Goal: Transaction & Acquisition: Purchase product/service

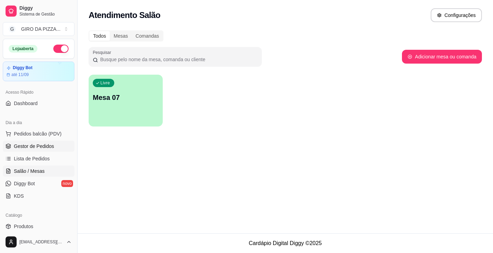
click at [39, 148] on span "Gestor de Pedidos" at bounding box center [34, 146] width 40 height 7
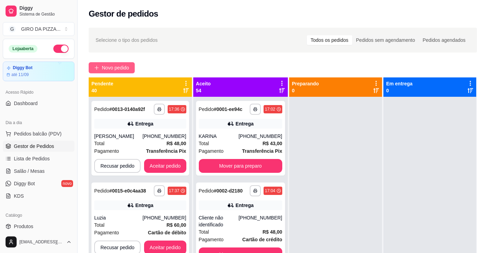
click at [114, 65] on span "Novo pedido" at bounding box center [115, 68] width 27 height 8
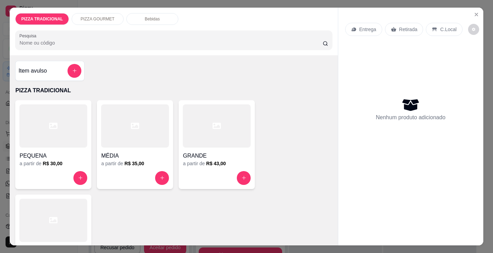
click at [52, 216] on icon at bounding box center [53, 220] width 8 height 8
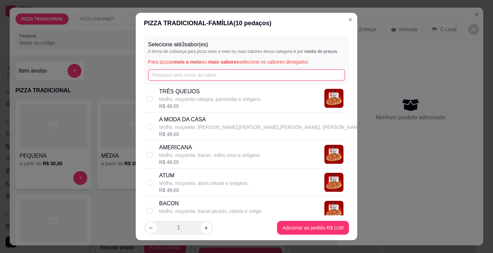
click at [192, 75] on input "text" at bounding box center [246, 75] width 197 height 11
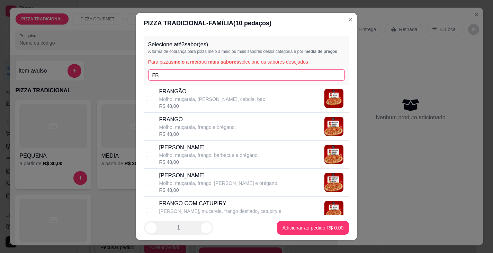
type input "FR"
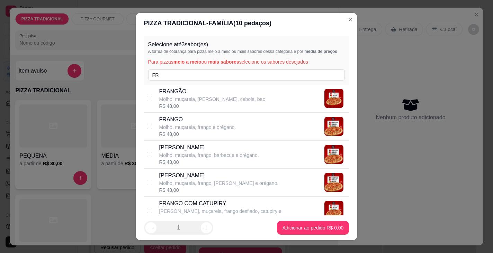
click at [200, 104] on div "R$ 48,00" at bounding box center [212, 106] width 106 height 7
checkbox input "true"
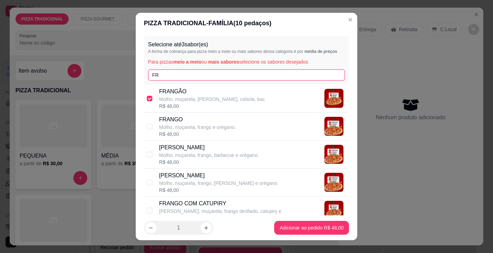
click at [200, 75] on input "FR" at bounding box center [246, 75] width 197 height 11
type input "F"
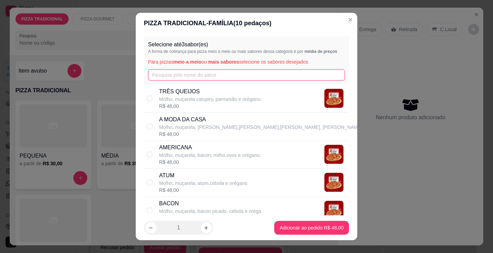
click at [199, 78] on input "text" at bounding box center [246, 75] width 197 height 11
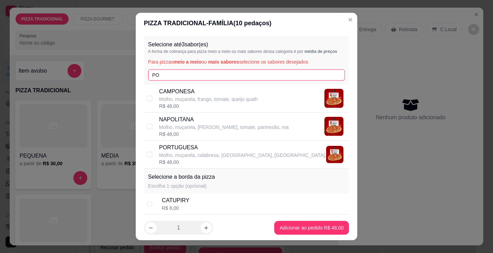
type input "PO"
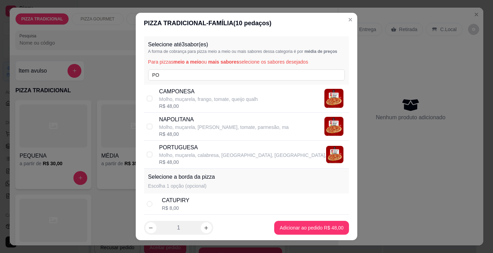
click at [193, 150] on p "PORTUGUESA" at bounding box center [242, 148] width 167 height 8
checkbox input "true"
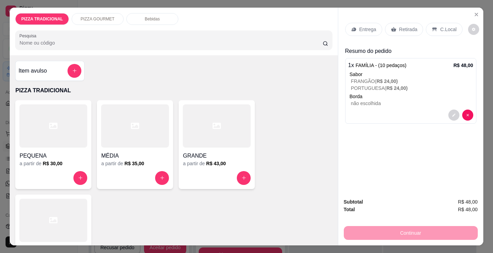
click at [364, 26] on p "Entrega" at bounding box center [367, 29] width 17 height 7
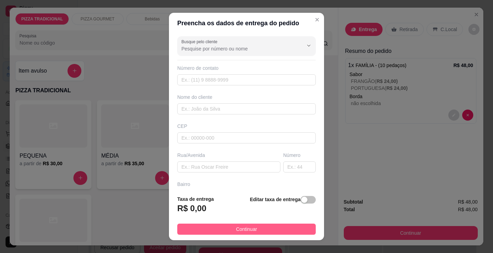
click at [274, 229] on button "Continuar" at bounding box center [246, 229] width 139 height 11
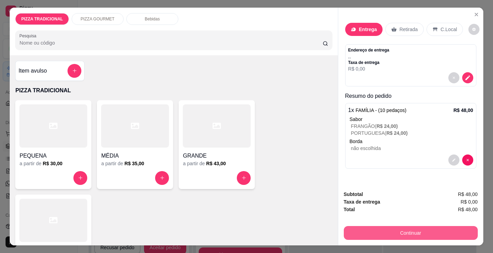
click at [409, 228] on button "Continuar" at bounding box center [411, 233] width 134 height 14
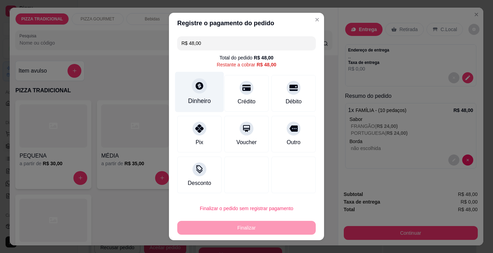
click at [195, 92] on div at bounding box center [199, 85] width 15 height 15
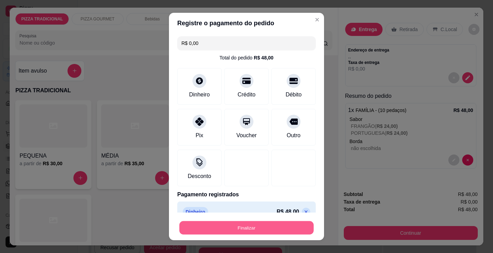
click at [273, 225] on button "Finalizar" at bounding box center [246, 229] width 134 height 14
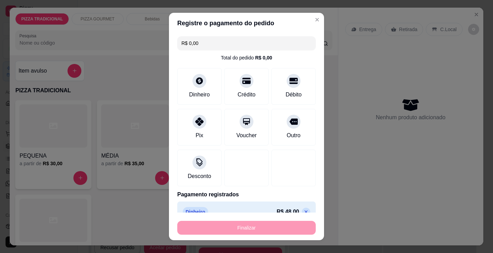
type input "-R$ 48,00"
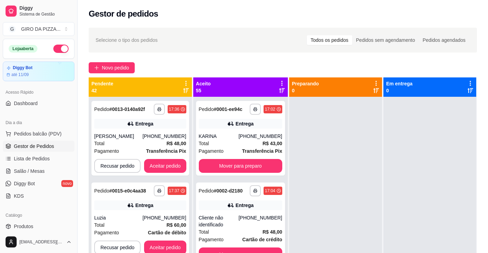
click at [59, 49] on button "button" at bounding box center [60, 49] width 15 height 8
click at [106, 68] on span "Novo pedido" at bounding box center [115, 68] width 27 height 8
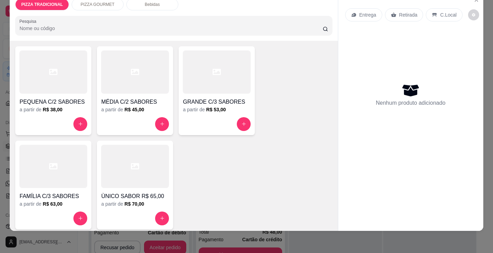
scroll to position [277, 0]
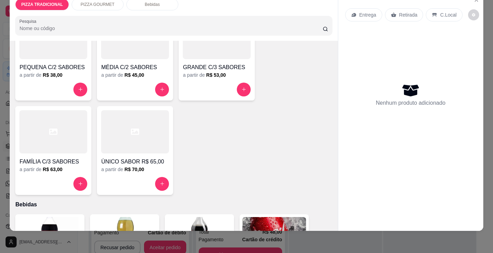
click at [214, 63] on h4 "GRANDE C/3 SABORES" at bounding box center [217, 67] width 68 height 8
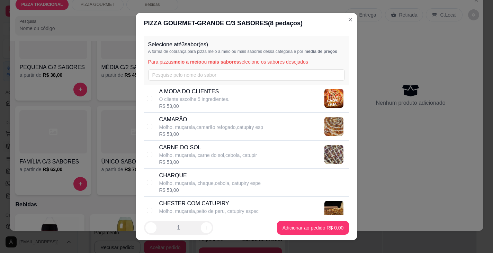
click at [185, 132] on div "R$ 53,00" at bounding box center [211, 134] width 104 height 7
checkbox input "true"
click at [196, 155] on p "Molho, muçarela, carne do sol,cebola, catupir" at bounding box center [208, 155] width 98 height 7
checkbox input "true"
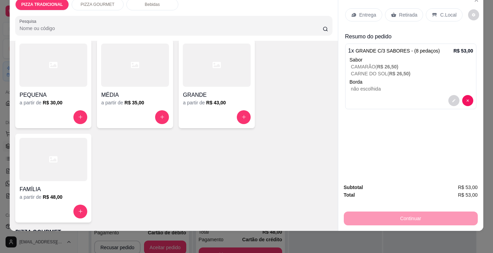
scroll to position [35, 0]
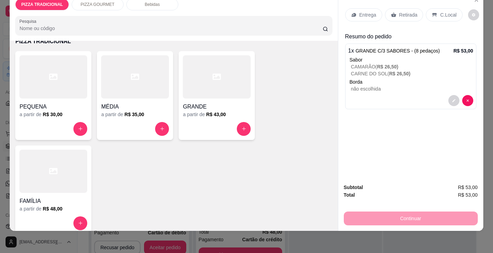
click at [127, 99] on div "MÉDIA" at bounding box center [135, 105] width 68 height 12
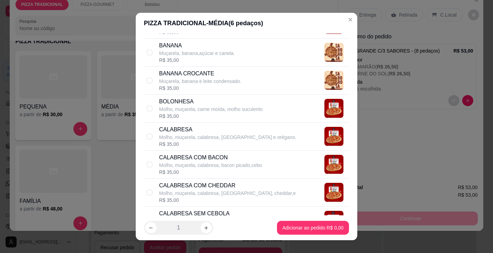
scroll to position [277, 0]
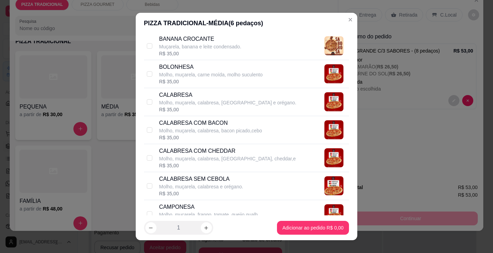
click at [204, 190] on p "Molho, muçarela, calabresa e orégano." at bounding box center [201, 187] width 84 height 7
checkbox input "true"
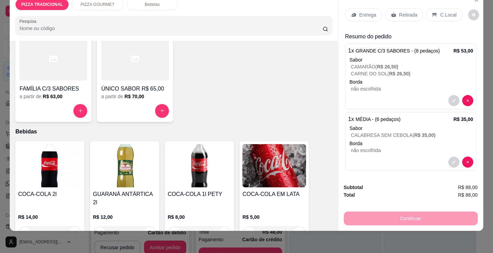
scroll to position [450, 0]
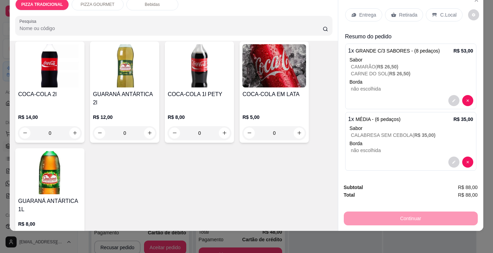
click at [54, 90] on h4 "COCA-COLA 2l" at bounding box center [50, 94] width 64 height 8
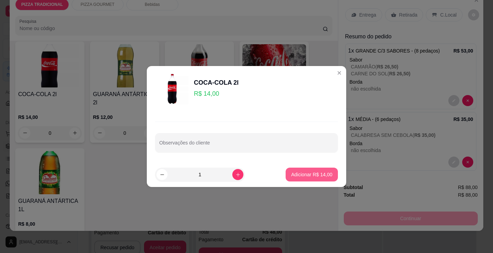
click at [321, 177] on p "Adicionar R$ 14,00" at bounding box center [311, 174] width 41 height 7
type input "1"
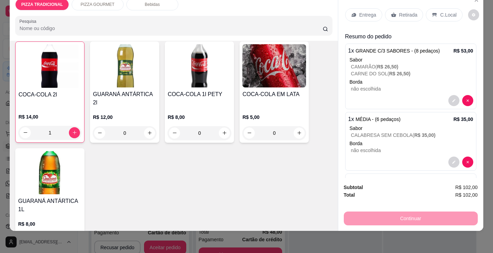
click at [361, 11] on p "Entrega" at bounding box center [367, 14] width 17 height 7
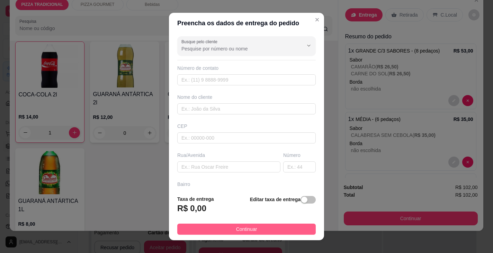
click at [228, 232] on button "Continuar" at bounding box center [246, 229] width 139 height 11
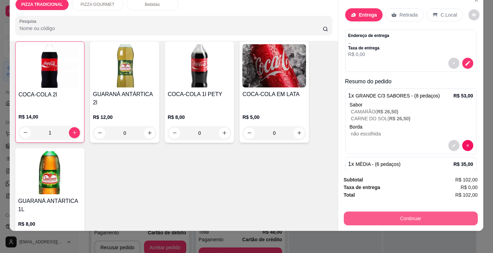
click at [411, 214] on button "Continuar" at bounding box center [411, 219] width 134 height 14
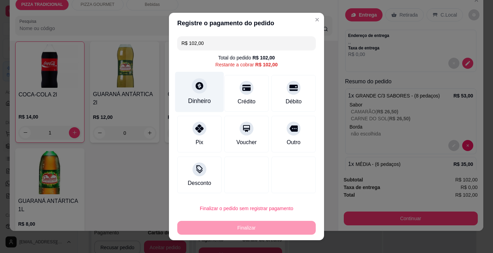
click at [208, 97] on div "Dinheiro" at bounding box center [199, 92] width 49 height 41
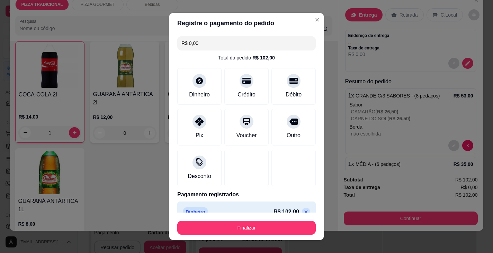
type input "R$ 0,00"
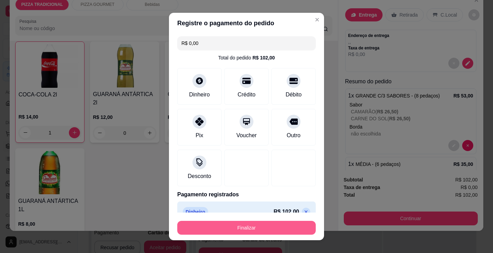
click at [282, 224] on button "Finalizar" at bounding box center [246, 228] width 139 height 14
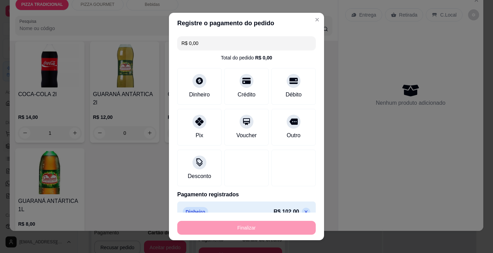
type input "0"
type input "-R$ 102,00"
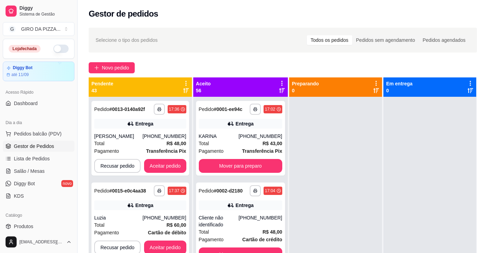
drag, startPoint x: 108, startPoint y: 70, endPoint x: 107, endPoint y: 53, distance: 17.0
click at [107, 60] on div "**********" at bounding box center [283, 182] width 410 height 316
click at [126, 71] on span "Novo pedido" at bounding box center [115, 68] width 27 height 8
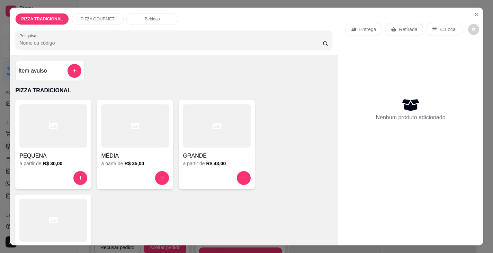
click at [57, 210] on div at bounding box center [53, 220] width 68 height 43
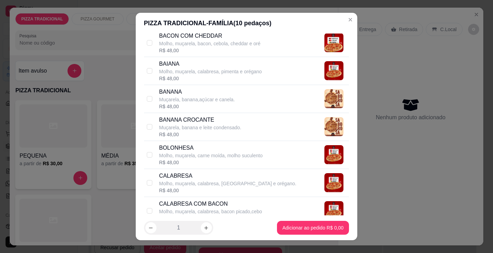
scroll to position [208, 0]
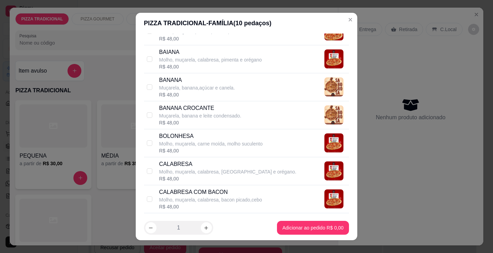
click at [217, 192] on p "CALABRESA COM BACON" at bounding box center [210, 192] width 103 height 8
checkbox input "true"
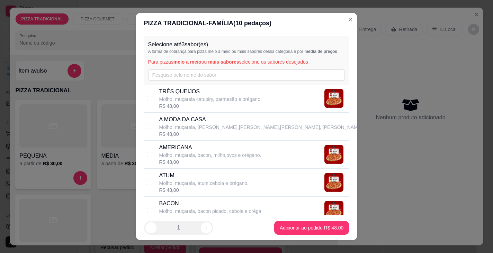
scroll to position [35, 0]
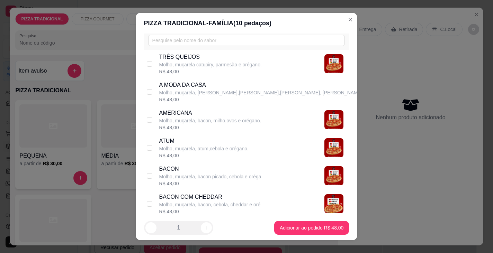
click at [204, 143] on p "ATUM" at bounding box center [203, 141] width 89 height 8
checkbox input "true"
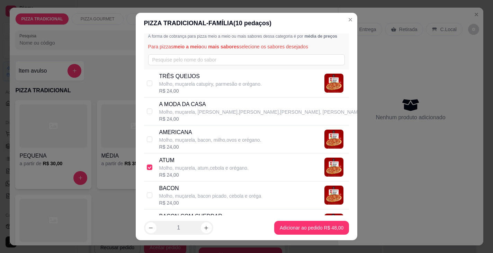
scroll to position [0, 0]
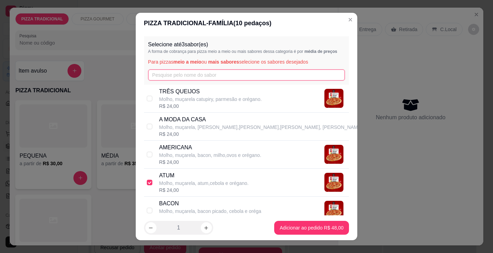
drag, startPoint x: 210, startPoint y: 76, endPoint x: 207, endPoint y: 69, distance: 7.5
click at [207, 70] on input "text" at bounding box center [246, 75] width 197 height 11
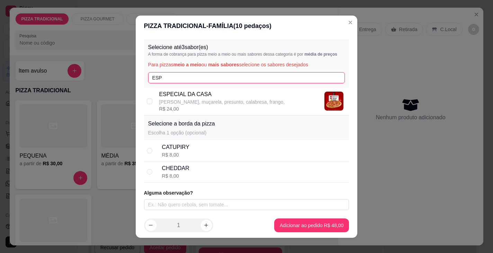
type input "ESP"
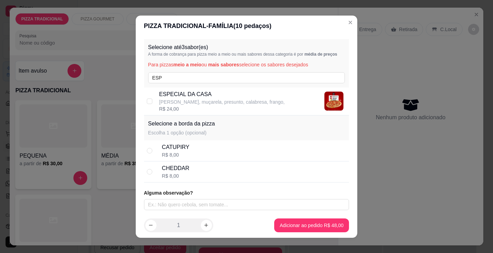
click at [210, 99] on p "[PERSON_NAME], muçarela, presunto, calabresa, frango," at bounding box center [222, 102] width 126 height 7
checkbox input "true"
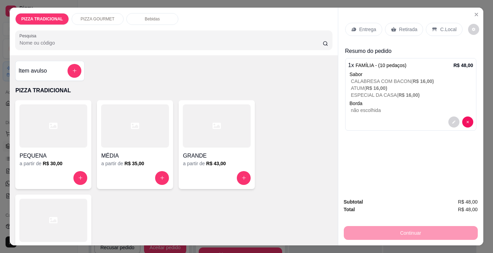
click at [367, 26] on p "Entrega" at bounding box center [367, 29] width 17 height 7
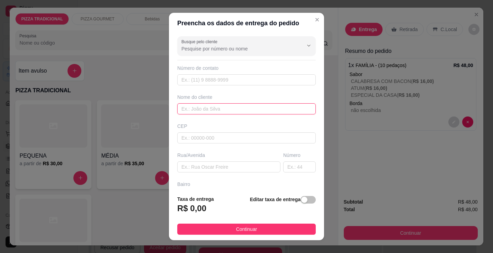
drag, startPoint x: 212, startPoint y: 113, endPoint x: 212, endPoint y: 100, distance: 12.5
click at [211, 107] on input "text" at bounding box center [246, 109] width 139 height 11
type input "DI [PERSON_NAME]"
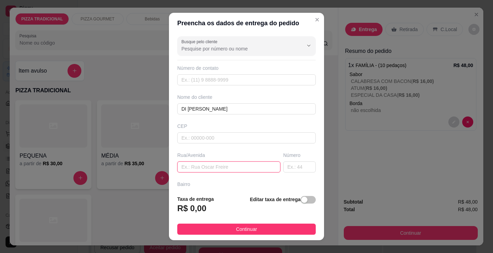
click at [197, 171] on input "text" at bounding box center [228, 167] width 103 height 11
type input "RESIDENCIAL [GEOGRAPHIC_DATA],[GEOGRAPHIC_DATA]"
click at [283, 169] on input "text" at bounding box center [299, 167] width 33 height 11
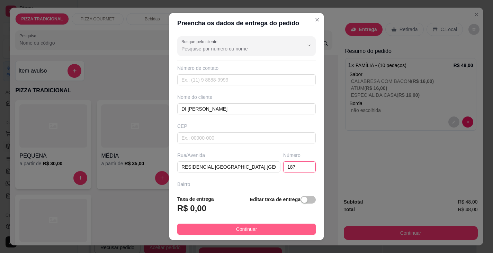
type input "187"
click at [298, 226] on button "Continuar" at bounding box center [246, 229] width 139 height 11
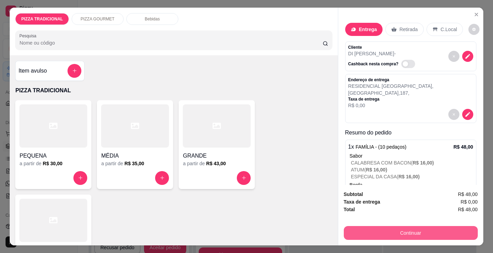
click at [370, 237] on button "Continuar" at bounding box center [411, 233] width 134 height 14
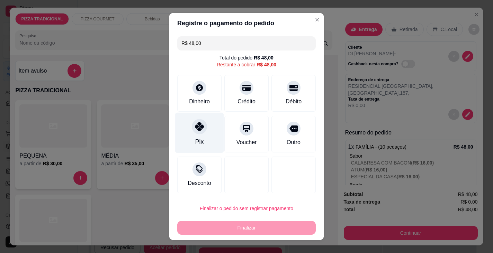
click at [196, 124] on icon at bounding box center [199, 126] width 9 height 9
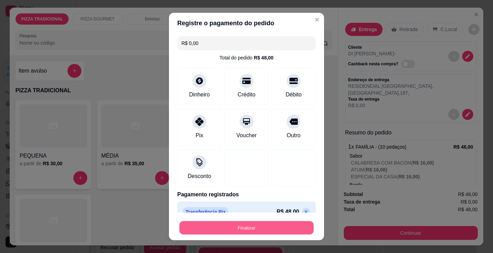
click at [234, 225] on button "Finalizar" at bounding box center [246, 229] width 134 height 14
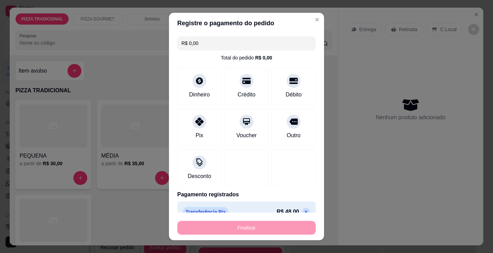
type input "-R$ 48,00"
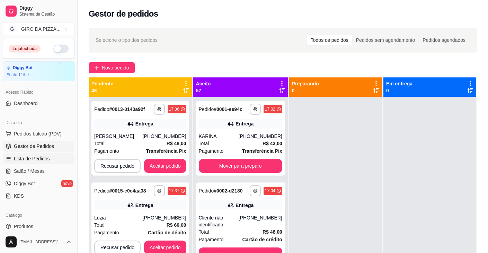
click at [18, 160] on span "Lista de Pedidos" at bounding box center [32, 158] width 36 height 7
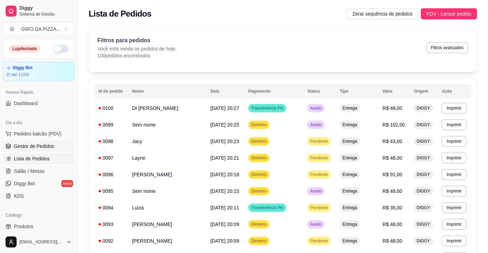
click at [29, 147] on span "Gestor de Pedidos" at bounding box center [34, 146] width 40 height 7
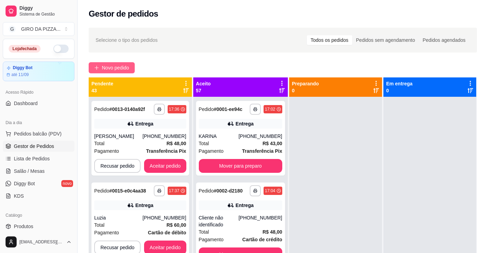
click at [108, 66] on span "Novo pedido" at bounding box center [115, 68] width 27 height 8
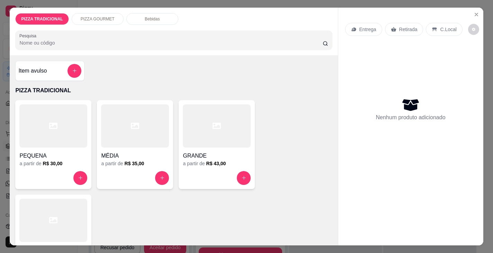
scroll to position [35, 0]
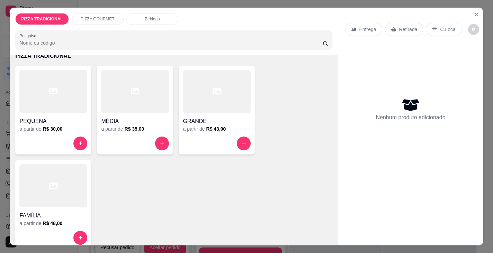
click at [49, 182] on icon at bounding box center [53, 186] width 8 height 8
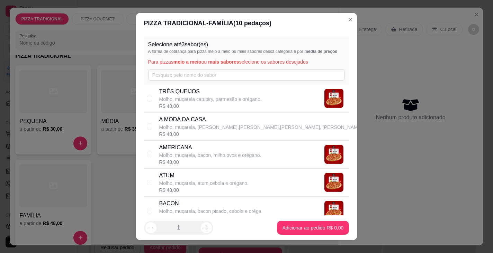
click at [206, 126] on p "Molho, muçarela, [PERSON_NAME],[PERSON_NAME],[PERSON_NAME], [PERSON_NAME]" at bounding box center [260, 127] width 203 height 7
checkbox input "true"
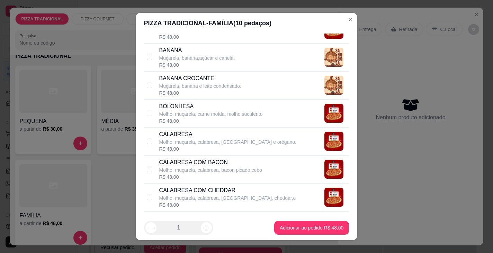
scroll to position [277, 0]
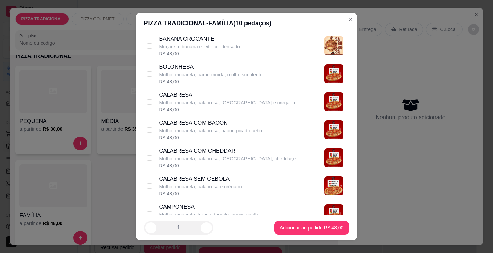
click at [216, 130] on p "Molho, muçarela, calabresa, bacon picado,cebo" at bounding box center [210, 130] width 103 height 7
checkbox input "true"
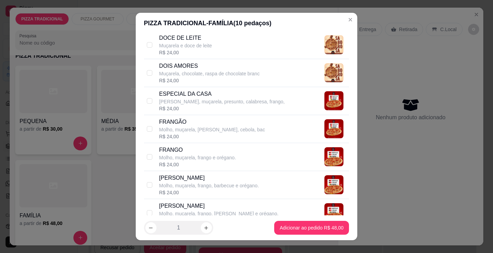
scroll to position [623, 0]
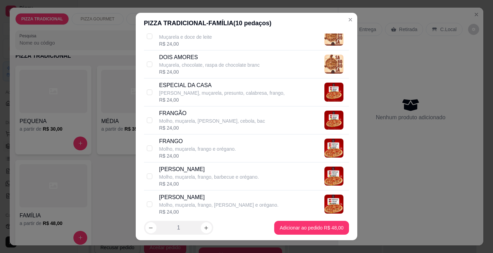
click at [186, 141] on p "FRANGO" at bounding box center [197, 141] width 77 height 8
checkbox input "true"
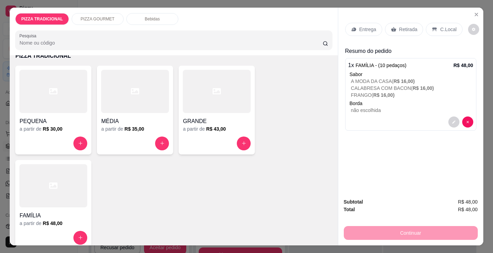
click at [129, 126] on h6 "R$ 35,00" at bounding box center [135, 129] width 20 height 7
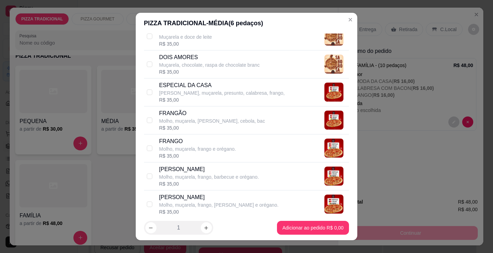
click at [205, 97] on div "R$ 35,00" at bounding box center [222, 100] width 126 height 7
checkbox input "true"
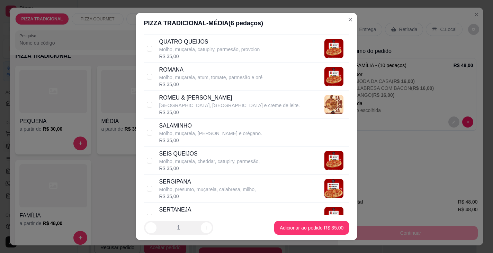
scroll to position [1212, 0]
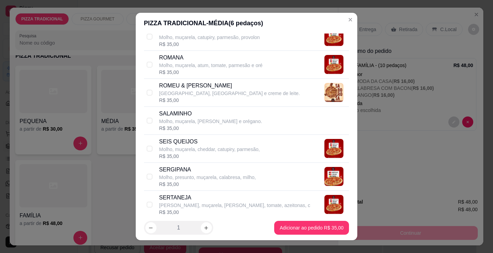
click at [189, 173] on p "SERGIPANA" at bounding box center [207, 170] width 97 height 8
checkbox input "true"
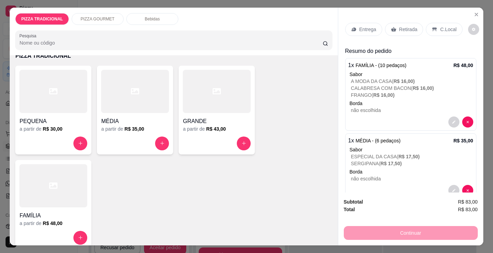
click at [356, 28] on div "Entrega" at bounding box center [363, 29] width 37 height 13
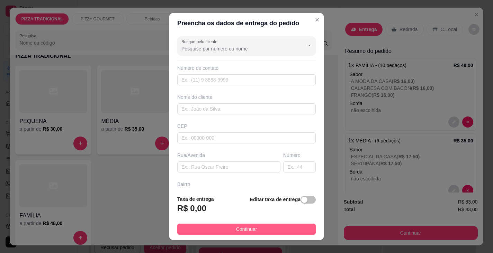
click at [215, 226] on button "Continuar" at bounding box center [246, 229] width 139 height 11
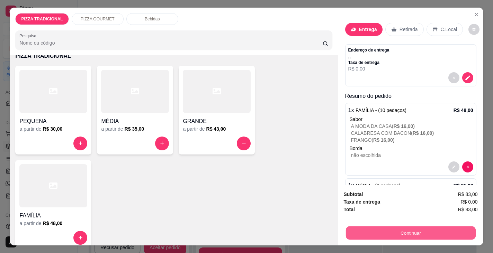
click at [415, 231] on button "Continuar" at bounding box center [411, 234] width 130 height 14
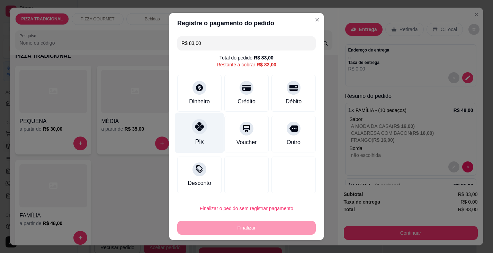
click at [195, 133] on div at bounding box center [199, 126] width 15 height 15
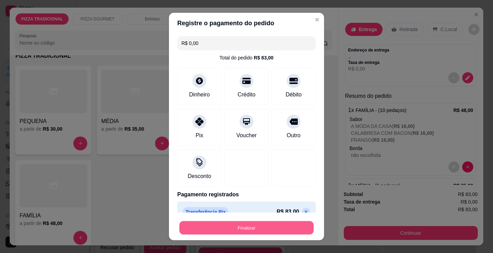
click at [197, 229] on button "Finalizar" at bounding box center [246, 229] width 134 height 14
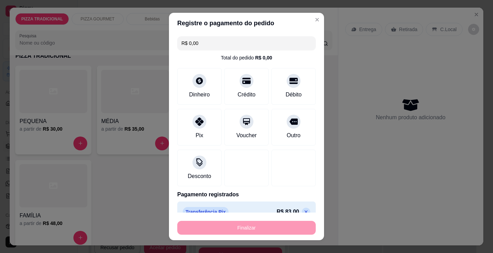
type input "-R$ 83,00"
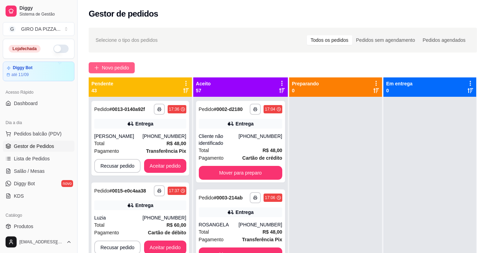
click at [107, 70] on span "Novo pedido" at bounding box center [115, 68] width 27 height 8
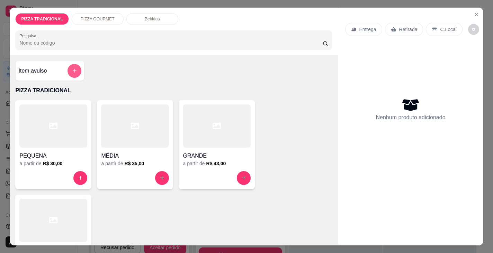
click at [74, 70] on icon "add-separate-item" at bounding box center [74, 70] width 5 height 5
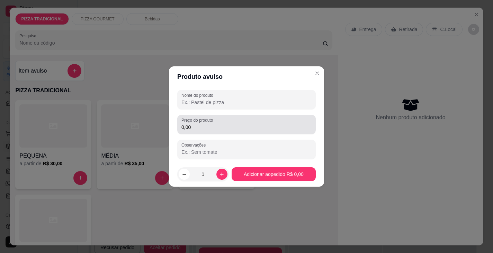
click at [218, 126] on input "0,00" at bounding box center [246, 127] width 130 height 7
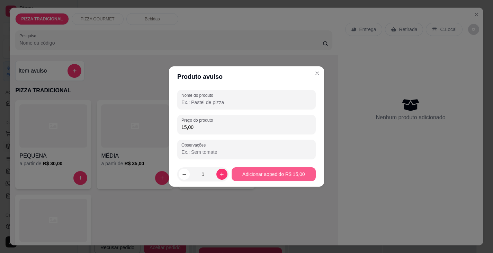
type input "15,00"
click at [269, 177] on button "Adicionar ao pedido R$ 15,00" at bounding box center [274, 175] width 82 height 14
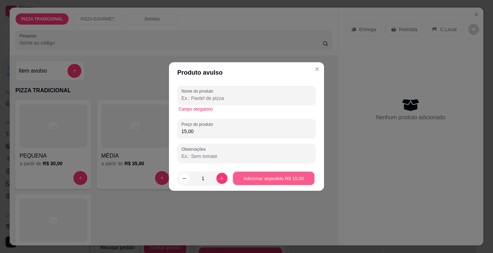
click at [266, 179] on button "Adicionar ao pedido R$ 15,00" at bounding box center [274, 179] width 82 height 14
click at [268, 177] on button "Adicionar ao pedido R$ 15,00" at bounding box center [274, 179] width 82 height 14
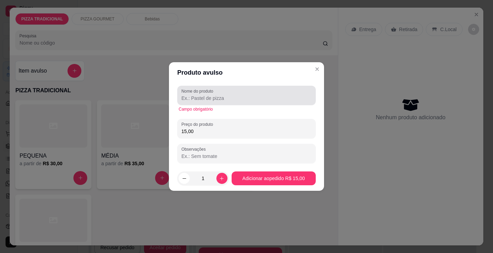
click at [226, 102] on div at bounding box center [246, 96] width 130 height 14
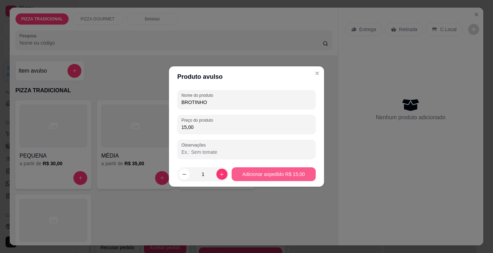
type input "BROTINHO"
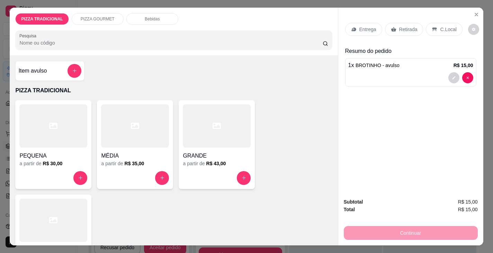
click at [436, 25] on div "C.Local" at bounding box center [444, 29] width 36 height 13
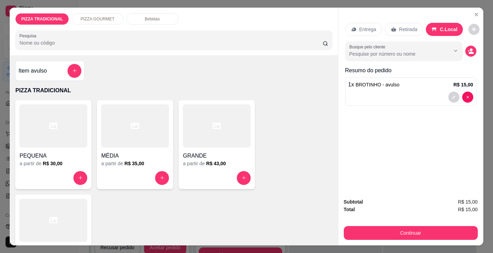
click at [389, 24] on div "Retirada" at bounding box center [404, 29] width 38 height 13
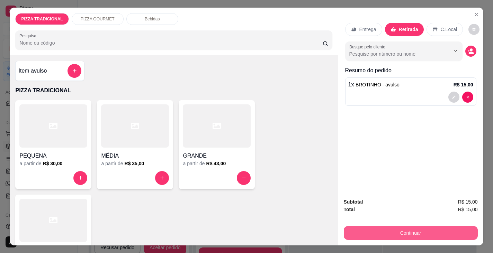
click at [350, 227] on button "Continuar" at bounding box center [411, 233] width 134 height 14
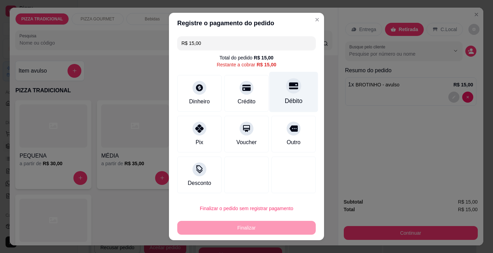
click at [289, 86] on icon at bounding box center [293, 86] width 9 height 7
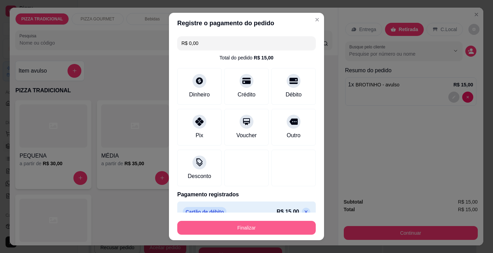
click at [267, 231] on button "Finalizar" at bounding box center [246, 228] width 139 height 14
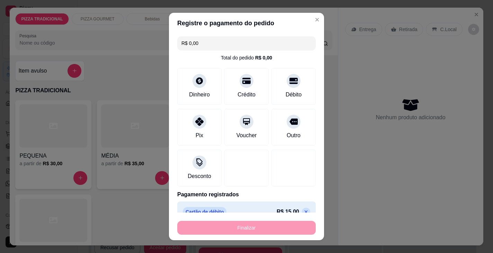
type input "-R$ 15,00"
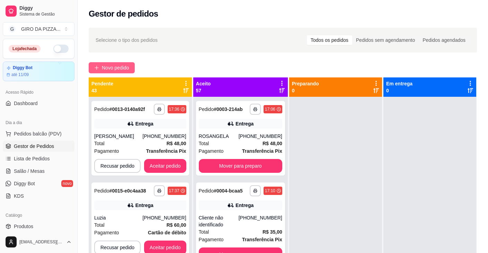
click at [114, 64] on span "Novo pedido" at bounding box center [115, 68] width 27 height 8
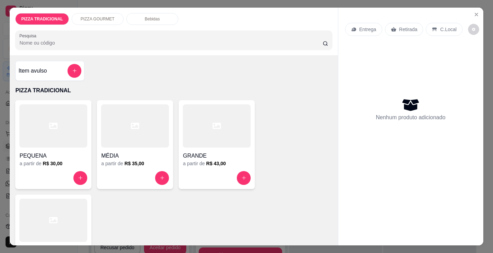
click at [202, 148] on div "GRANDE" at bounding box center [217, 154] width 68 height 12
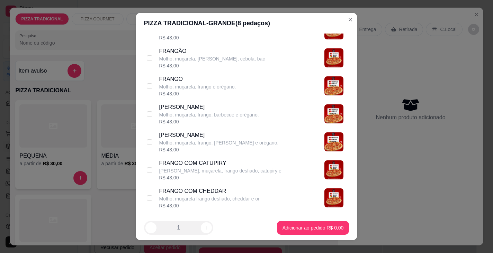
scroll to position [727, 0]
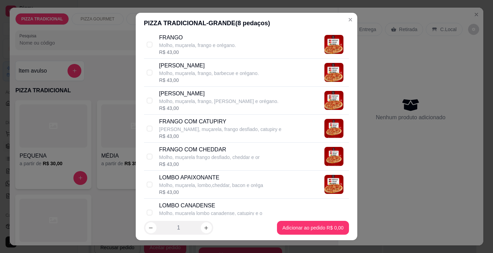
click at [221, 126] on p "[PERSON_NAME], muçarela, frango desfiado, catupiry e" at bounding box center [220, 129] width 122 height 7
checkbox input "true"
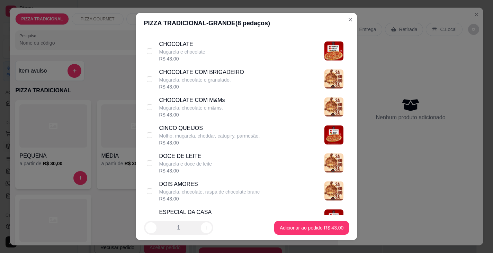
scroll to position [485, 0]
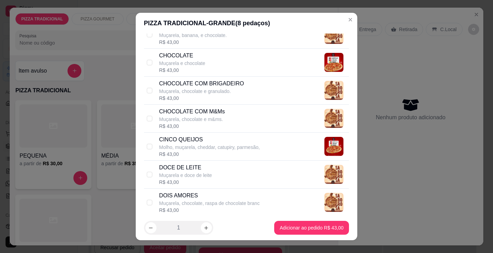
click at [207, 141] on p "CINCO QUEIJOS" at bounding box center [209, 140] width 101 height 8
checkbox input "true"
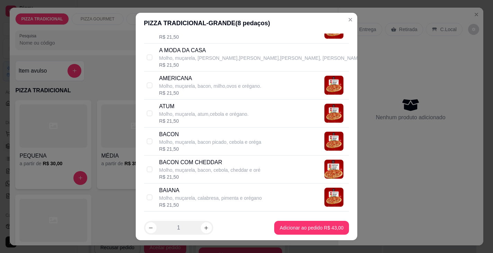
scroll to position [0, 0]
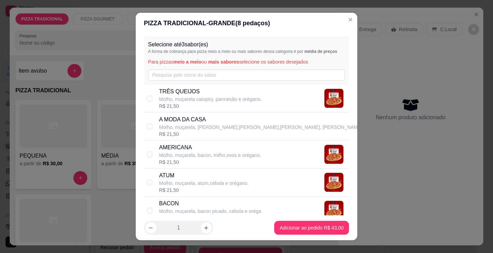
click at [211, 131] on p "Molho, muçarela, [PERSON_NAME],[PERSON_NAME],[PERSON_NAME], [PERSON_NAME]" at bounding box center [260, 127] width 203 height 7
checkbox input "true"
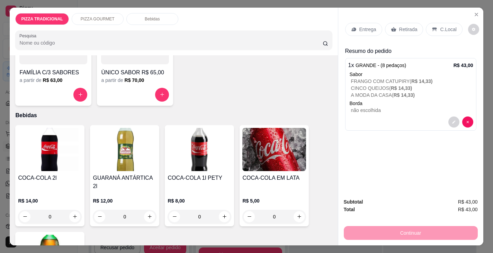
scroll to position [416, 0]
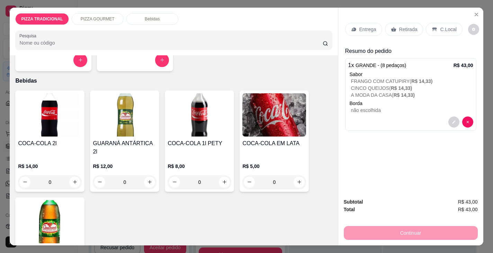
click at [192, 156] on div "R$ 8,00 0" at bounding box center [200, 172] width 64 height 33
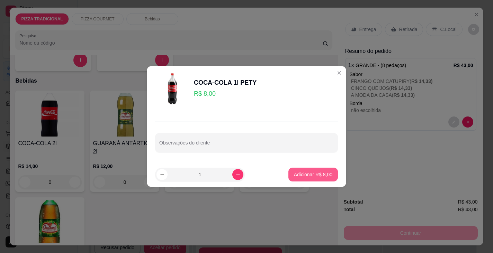
click at [303, 176] on p "Adicionar R$ 8,00" at bounding box center [313, 174] width 38 height 7
type input "1"
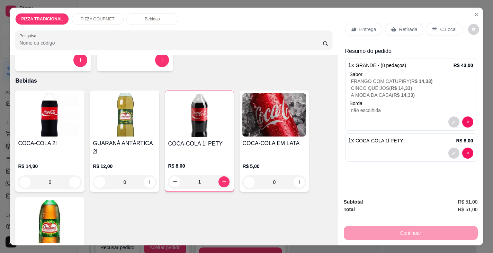
click at [360, 23] on div "Entrega" at bounding box center [363, 29] width 37 height 13
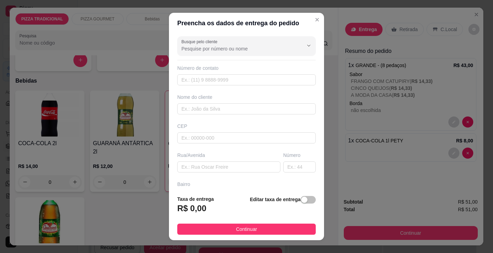
click at [247, 226] on span "Continuar" at bounding box center [246, 230] width 21 height 8
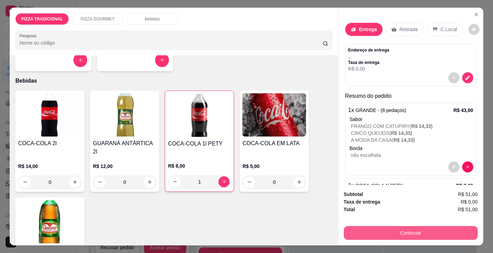
click at [413, 226] on button "Continuar" at bounding box center [411, 233] width 134 height 14
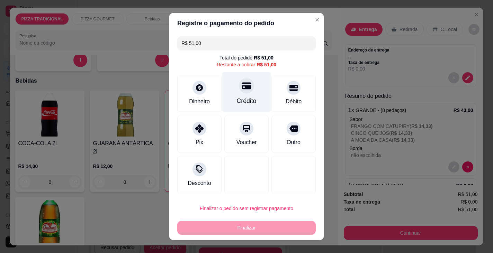
click at [248, 89] on div at bounding box center [246, 85] width 15 height 15
type input "R$ 0,00"
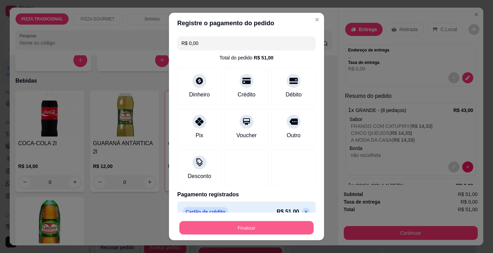
click at [266, 228] on button "Finalizar" at bounding box center [246, 229] width 134 height 14
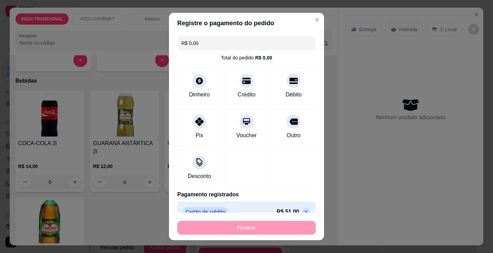
type input "0"
type input "-R$ 51,00"
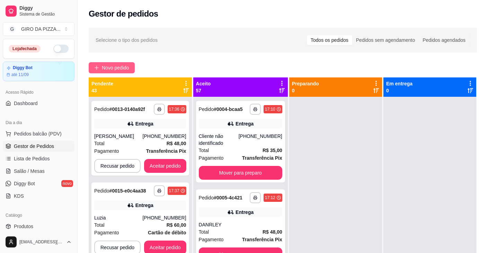
click at [108, 66] on span "Novo pedido" at bounding box center [115, 68] width 27 height 8
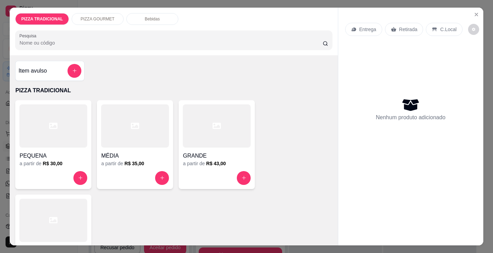
click at [136, 134] on div at bounding box center [135, 126] width 68 height 43
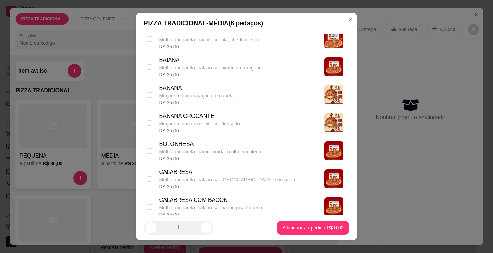
scroll to position [208, 0]
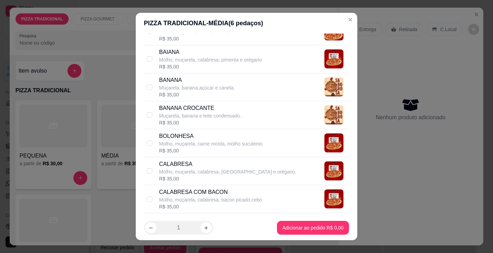
click at [211, 200] on p "Molho, muçarela, calabresa, bacon picado,cebo" at bounding box center [210, 200] width 103 height 7
checkbox input "true"
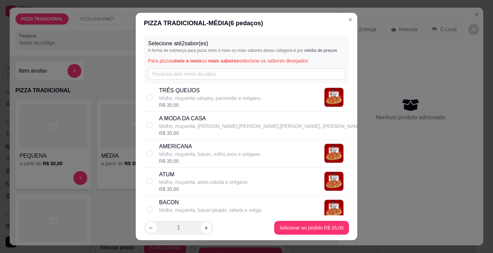
scroll to position [0, 0]
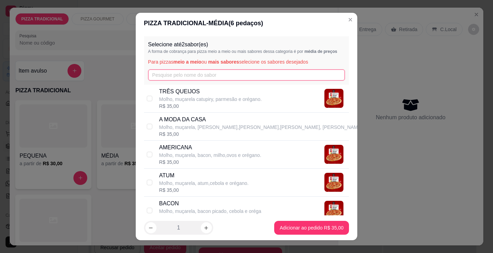
click at [192, 75] on input "text" at bounding box center [246, 75] width 197 height 11
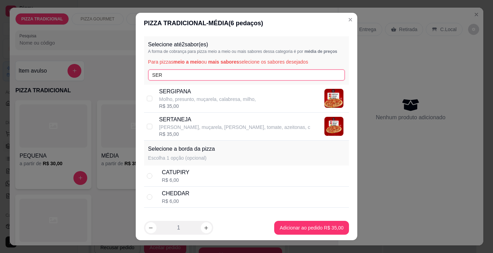
type input "SER"
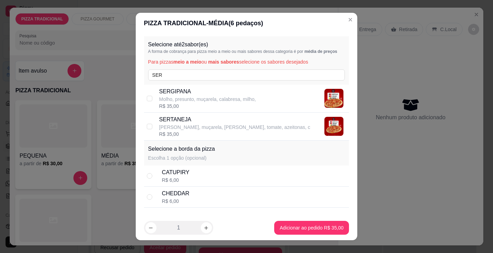
click at [196, 95] on p "SERGIPANA" at bounding box center [207, 92] width 97 height 8
checkbox input "true"
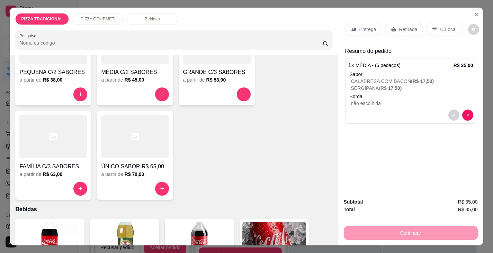
scroll to position [457, 0]
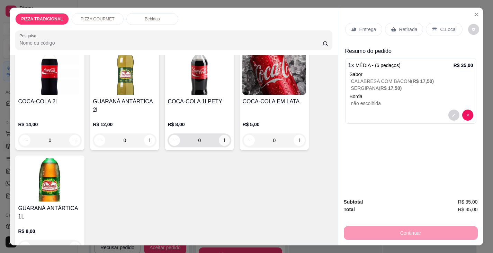
click at [222, 138] on icon "increase-product-quantity" at bounding box center [224, 140] width 5 height 5
type input "1"
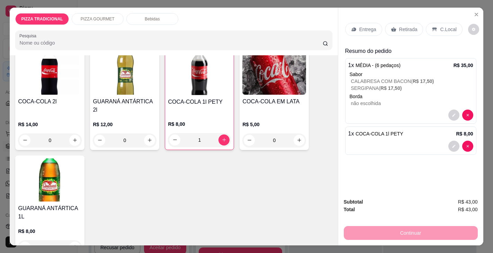
click at [393, 26] on div "Retirada" at bounding box center [404, 29] width 38 height 13
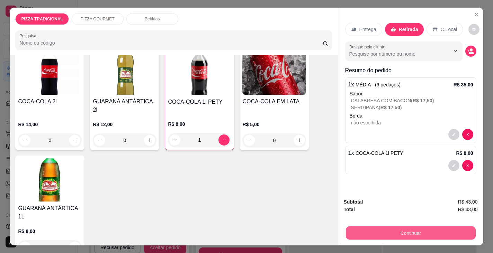
click at [376, 229] on button "Continuar" at bounding box center [411, 234] width 130 height 14
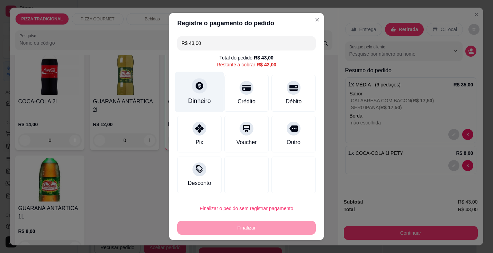
click at [198, 88] on icon at bounding box center [200, 86] width 8 height 8
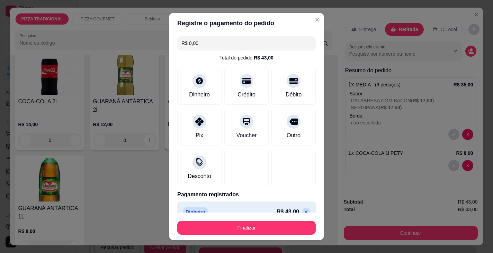
type input "R$ 0,00"
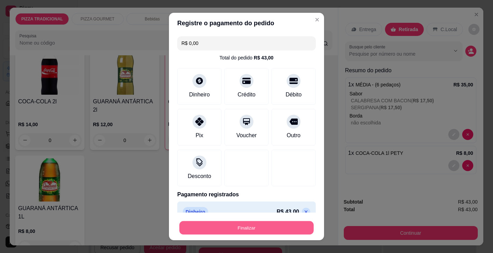
click at [281, 225] on button "Finalizar" at bounding box center [246, 229] width 134 height 14
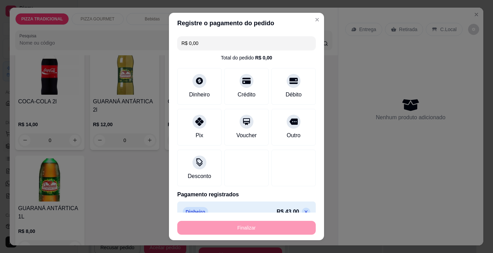
type input "0"
type input "-R$ 43,00"
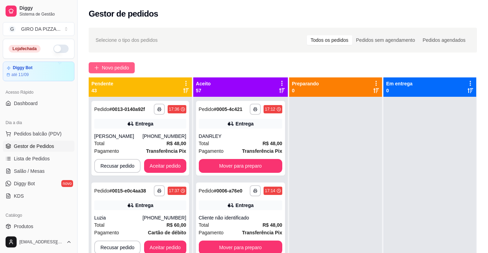
click at [105, 69] on span "Novo pedido" at bounding box center [115, 68] width 27 height 8
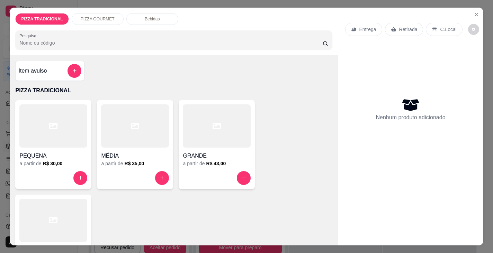
click at [122, 148] on div "MÉDIA" at bounding box center [135, 154] width 68 height 12
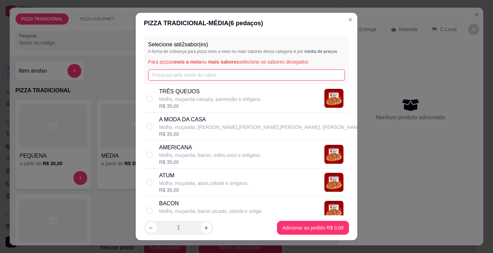
click at [193, 78] on input "text" at bounding box center [246, 75] width 197 height 11
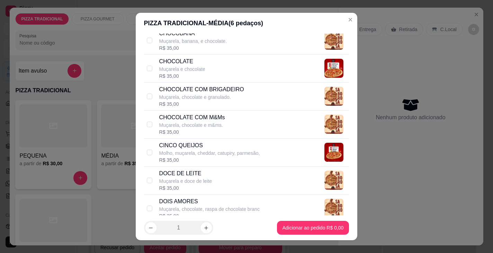
scroll to position [485, 0]
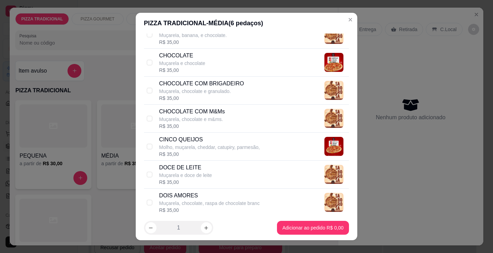
click at [197, 141] on p "CINCO QUEIJOS" at bounding box center [209, 140] width 101 height 8
checkbox input "true"
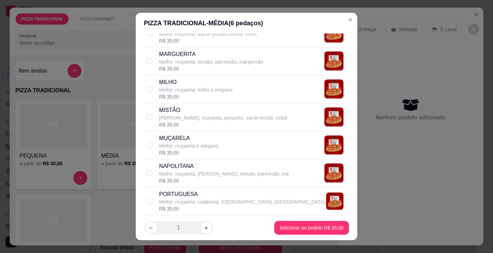
scroll to position [970, 0]
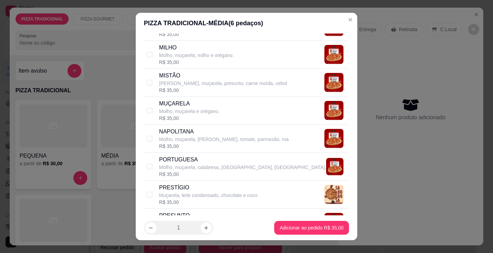
click at [197, 160] on p "PORTUGUESA" at bounding box center [242, 160] width 167 height 8
checkbox input "true"
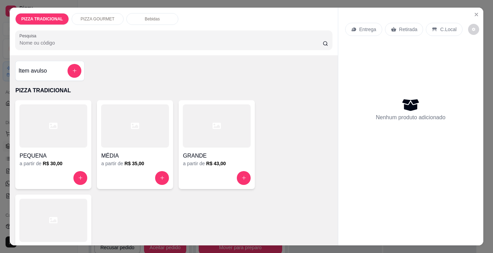
click at [52, 216] on icon at bounding box center [53, 220] width 8 height 8
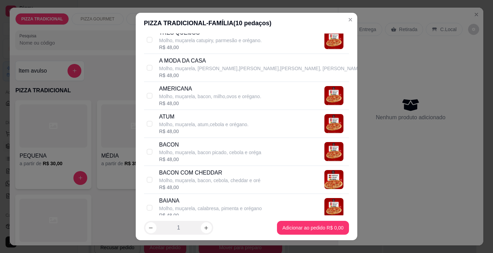
scroll to position [69, 0]
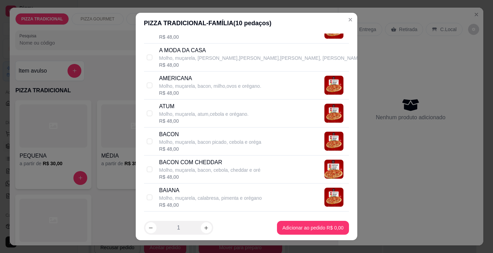
click at [172, 200] on p "Molho, muçarela, calabresa, pimenta e orégano" at bounding box center [210, 198] width 103 height 7
checkbox input "true"
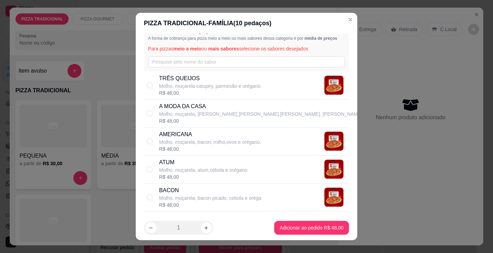
scroll to position [0, 0]
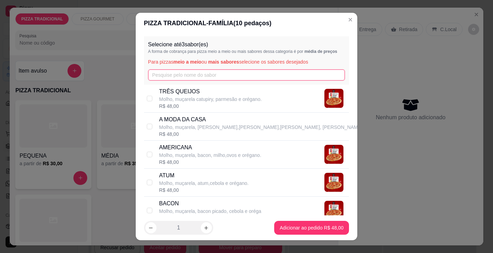
click at [200, 73] on input "text" at bounding box center [246, 75] width 197 height 11
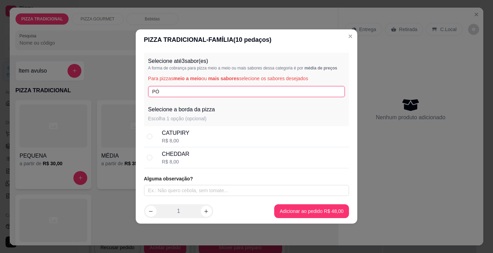
type input "P"
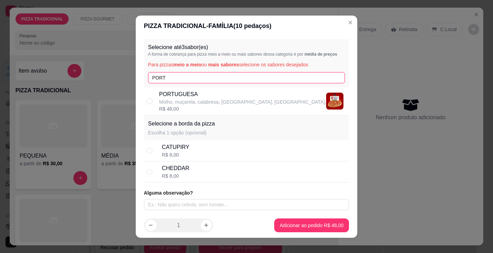
type input "PORT"
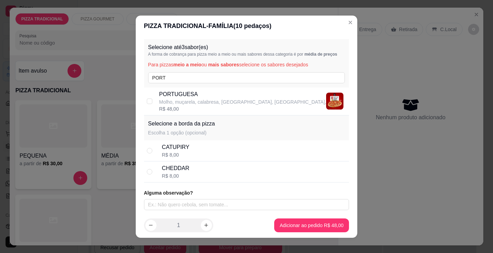
click at [189, 89] on div "PORTUGUESA Molho, muçarela, calabresa, presunto, cebola, R$ 48,00" at bounding box center [246, 102] width 205 height 28
checkbox input "true"
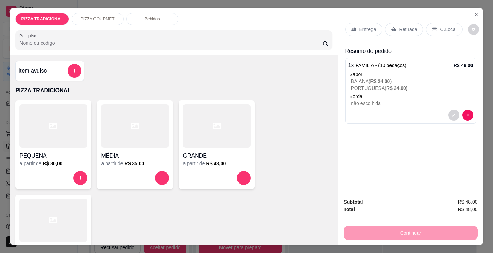
click at [353, 30] on div "Entrega" at bounding box center [363, 29] width 37 height 13
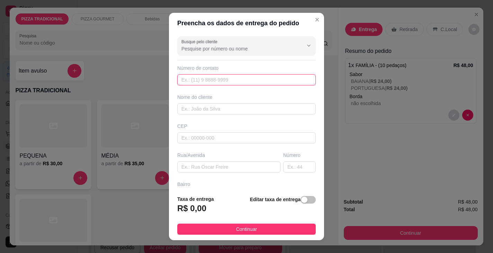
drag, startPoint x: 246, startPoint y: 82, endPoint x: 259, endPoint y: 77, distance: 14.0
click at [251, 80] on input "text" at bounding box center [246, 79] width 139 height 11
type input "[PHONE_NUMBER]"
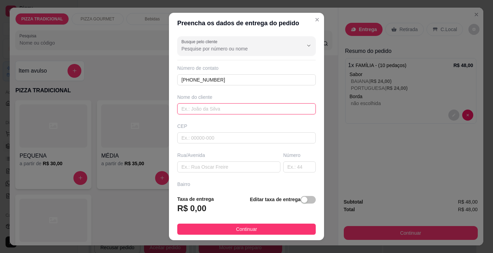
click at [223, 108] on input "text" at bounding box center [246, 109] width 139 height 11
type input "JESSIKA"
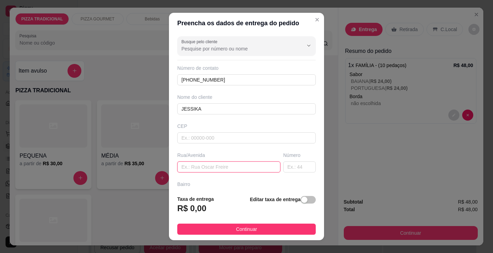
click at [233, 166] on input "text" at bounding box center [228, 167] width 103 height 11
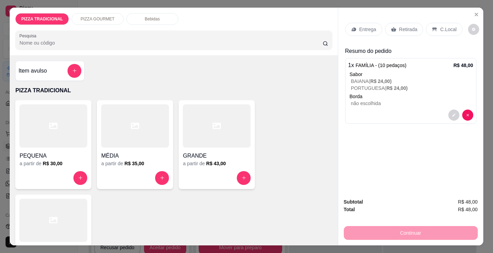
scroll to position [457, 0]
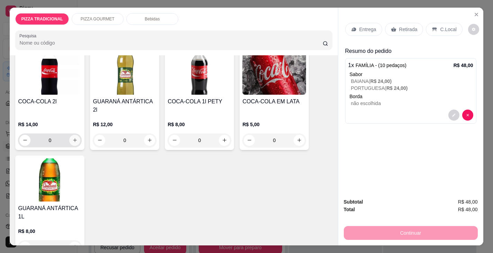
click at [72, 138] on icon "increase-product-quantity" at bounding box center [74, 140] width 5 height 5
type input "1"
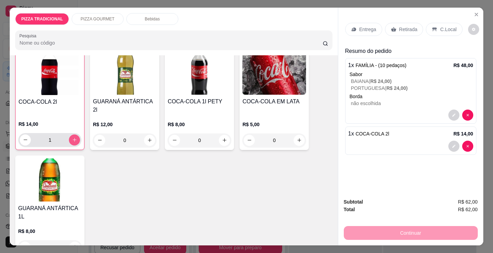
scroll to position [458, 0]
click at [361, 26] on p "Entrega" at bounding box center [367, 29] width 17 height 7
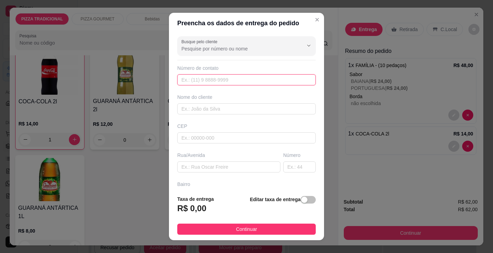
click at [232, 80] on input "text" at bounding box center [246, 79] width 139 height 11
type input "[PHONE_NUMBER]"
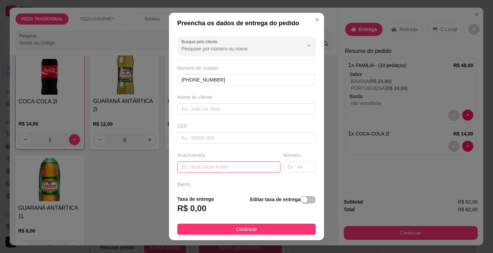
click at [208, 169] on input "text" at bounding box center [228, 167] width 103 height 11
type input "[PERSON_NAME],[PERSON_NAME]"
click at [286, 172] on input "text" at bounding box center [299, 167] width 33 height 11
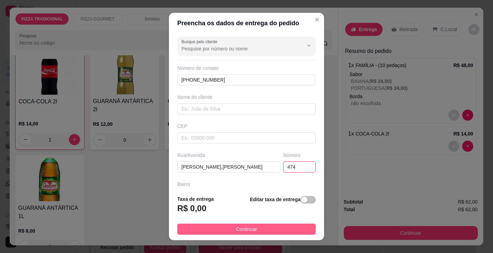
type input "474"
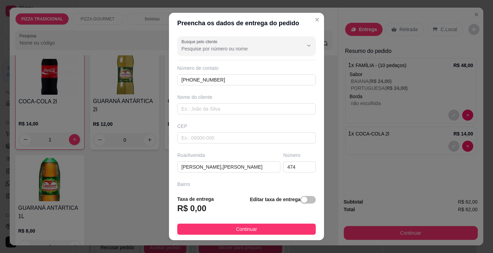
drag, startPoint x: 277, startPoint y: 228, endPoint x: 363, endPoint y: 227, distance: 85.9
click at [277, 227] on button "Continuar" at bounding box center [246, 229] width 139 height 11
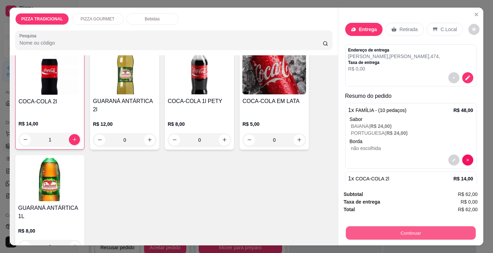
click at [375, 229] on button "Continuar" at bounding box center [411, 234] width 130 height 14
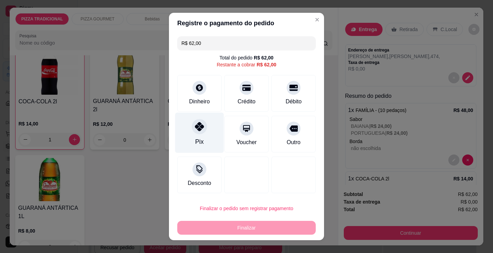
click at [196, 128] on icon at bounding box center [199, 126] width 9 height 9
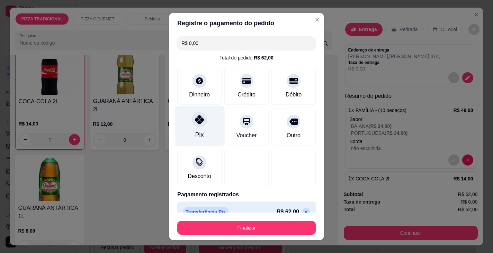
type input "R$ 0,00"
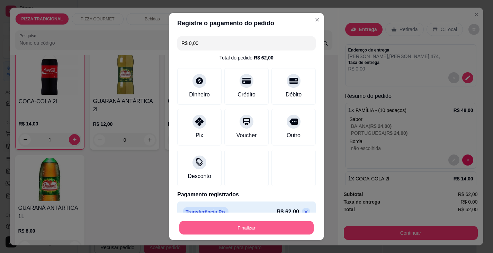
click at [210, 231] on button "Finalizar" at bounding box center [246, 229] width 134 height 14
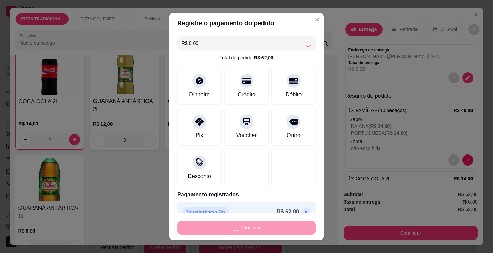
type input "0"
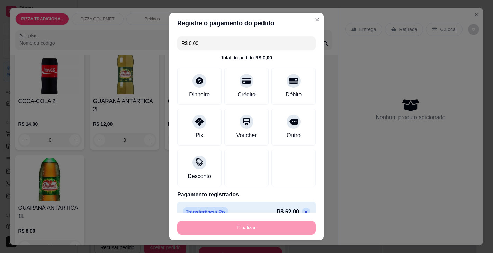
type input "-R$ 62,00"
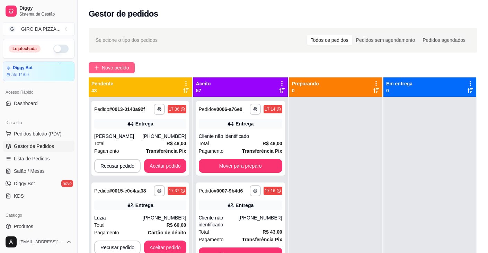
click at [93, 66] on button "Novo pedido" at bounding box center [112, 67] width 46 height 11
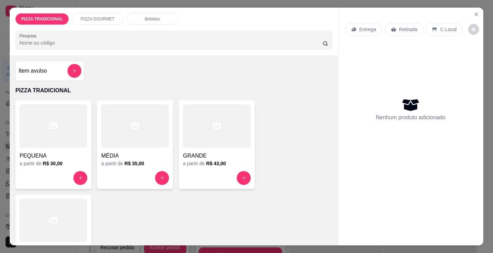
click at [124, 134] on div at bounding box center [135, 126] width 68 height 43
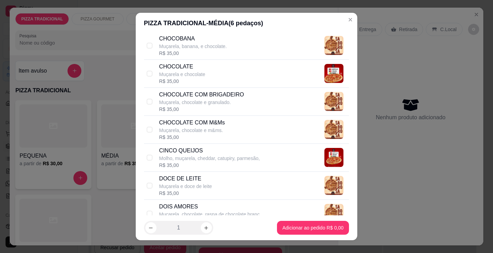
scroll to position [485, 0]
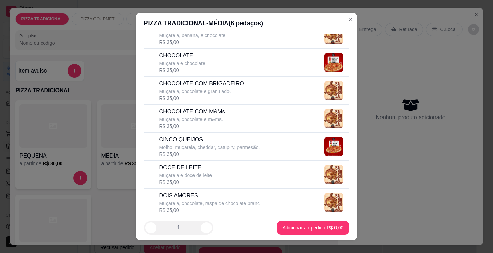
click at [182, 147] on p "Molho, muçarela, cheddar, catupiry, parmesão," at bounding box center [209, 147] width 101 height 7
checkbox input "true"
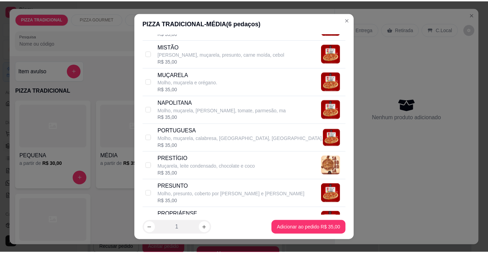
scroll to position [1004, 0]
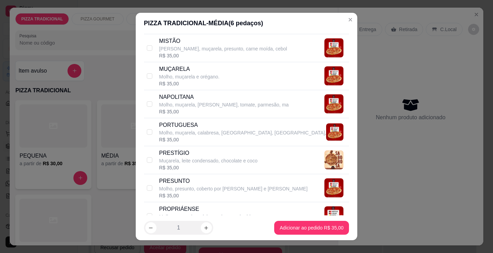
click at [196, 136] on p "Molho, muçarela, calabresa, [GEOGRAPHIC_DATA], [GEOGRAPHIC_DATA]," at bounding box center [242, 133] width 167 height 7
checkbox input "true"
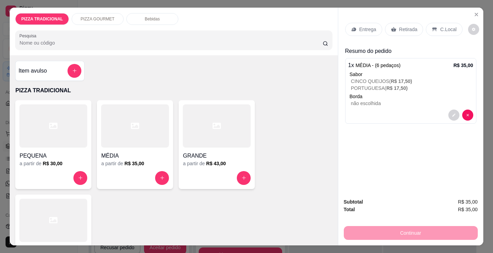
click at [359, 28] on p "Entrega" at bounding box center [367, 29] width 17 height 7
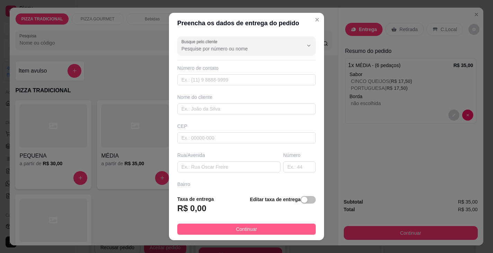
click at [265, 230] on button "Continuar" at bounding box center [246, 229] width 139 height 11
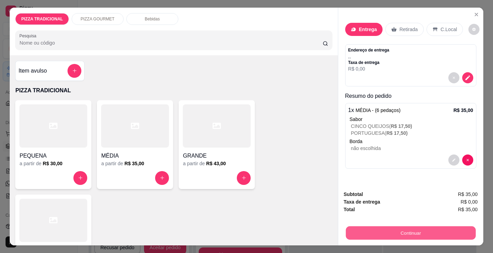
click at [388, 229] on button "Continuar" at bounding box center [411, 234] width 130 height 14
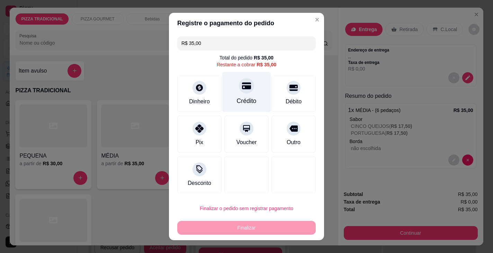
click at [238, 106] on div "Crédito" at bounding box center [246, 92] width 49 height 41
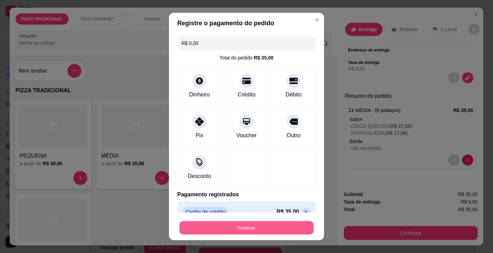
click at [245, 224] on button "Finalizar" at bounding box center [246, 229] width 134 height 14
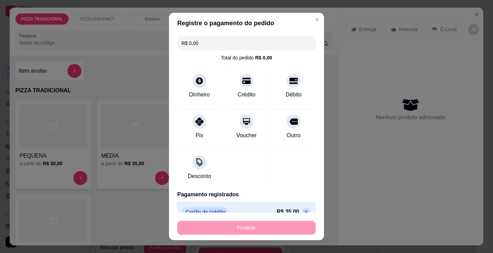
type input "-R$ 35,00"
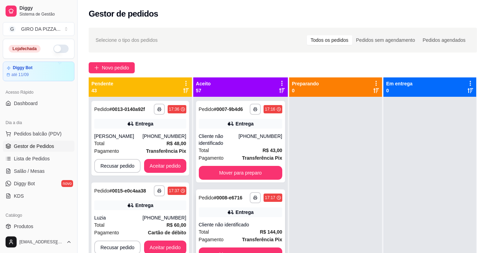
click at [255, 236] on div "Total R$ 144,00" at bounding box center [240, 233] width 83 height 8
click at [113, 68] on span "Novo pedido" at bounding box center [115, 68] width 27 height 8
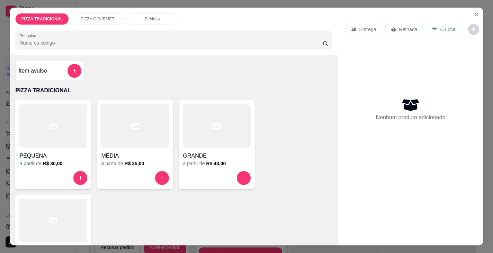
click at [118, 135] on div at bounding box center [135, 126] width 68 height 43
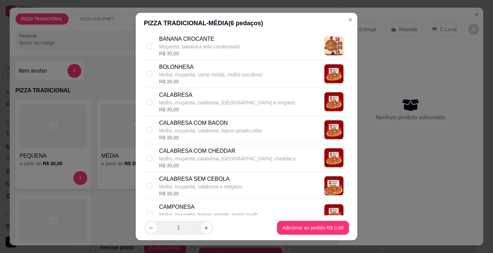
scroll to position [381, 0]
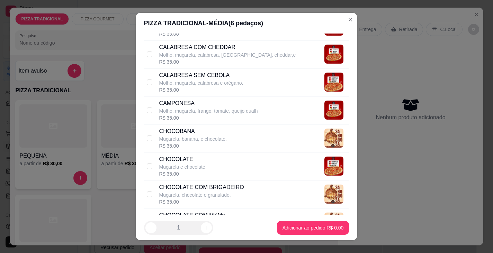
click at [204, 139] on p "Muçarela, banana, e chocolate." at bounding box center [193, 139] width 68 height 7
checkbox input "true"
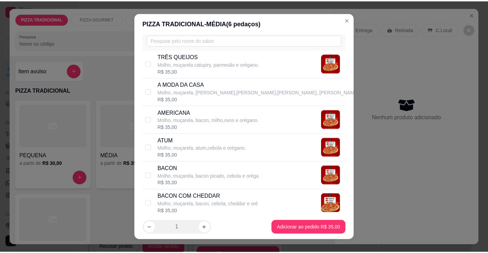
scroll to position [35, 0]
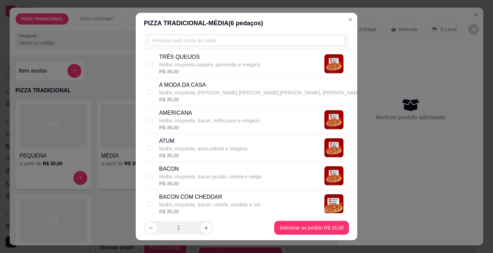
click at [219, 90] on p "Molho, muçarela, [PERSON_NAME],[PERSON_NAME],[PERSON_NAME], [PERSON_NAME]" at bounding box center [260, 92] width 203 height 7
checkbox input "true"
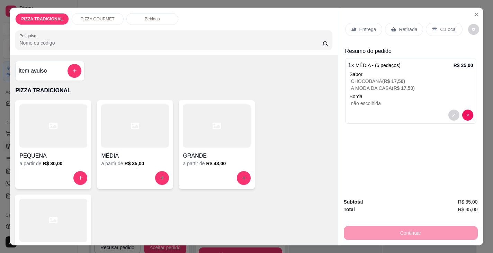
click at [359, 28] on p "Entrega" at bounding box center [367, 29] width 17 height 7
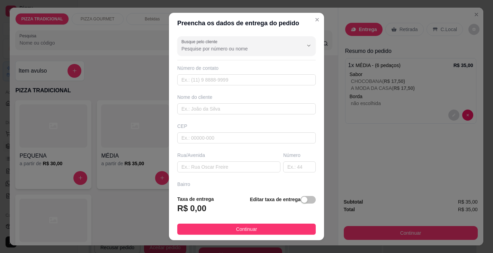
drag, startPoint x: 211, startPoint y: 231, endPoint x: 235, endPoint y: 239, distance: 25.1
click at [212, 231] on button "Continuar" at bounding box center [246, 229] width 139 height 11
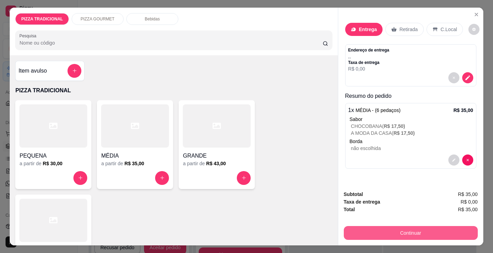
click at [379, 231] on button "Continuar" at bounding box center [411, 233] width 134 height 14
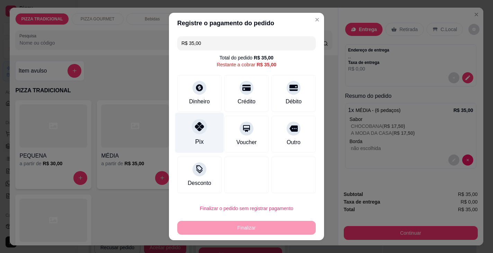
click at [203, 132] on div "Pix" at bounding box center [199, 133] width 49 height 41
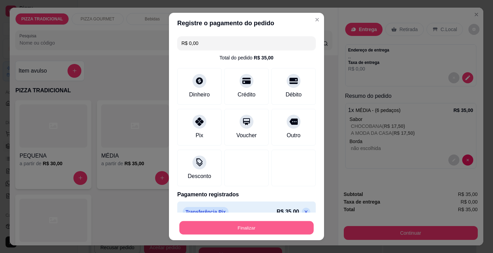
click at [226, 227] on button "Finalizar" at bounding box center [246, 229] width 134 height 14
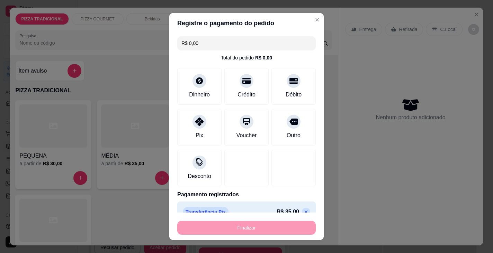
type input "-R$ 35,00"
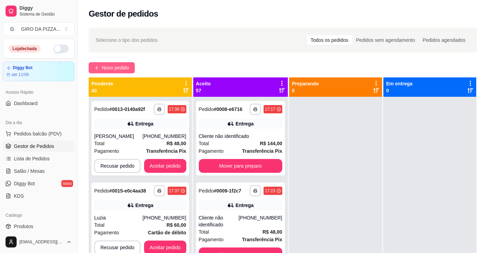
click at [107, 69] on span "Novo pedido" at bounding box center [115, 68] width 27 height 8
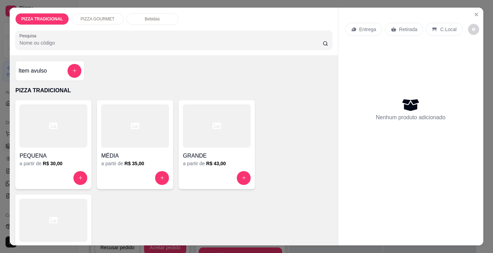
click at [110, 137] on div at bounding box center [135, 126] width 68 height 43
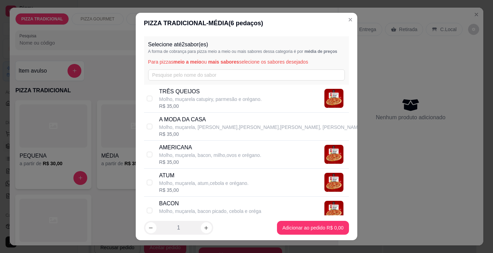
click at [191, 68] on div "Selecione até 2 sabor(es) A forma de cobrança para pizza meio a meio ou mais sa…" at bounding box center [246, 60] width 205 height 48
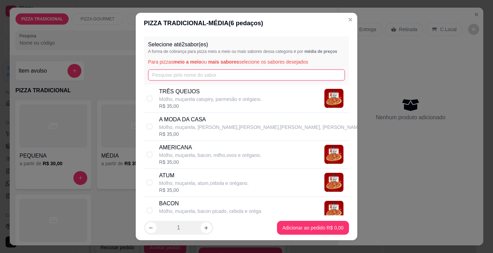
click at [189, 72] on input "text" at bounding box center [246, 75] width 197 height 11
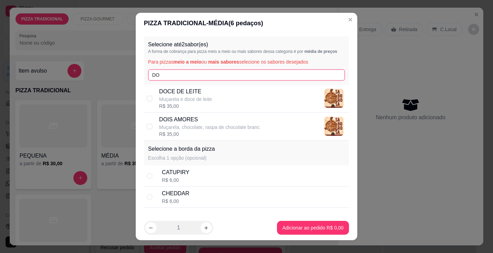
type input "DO"
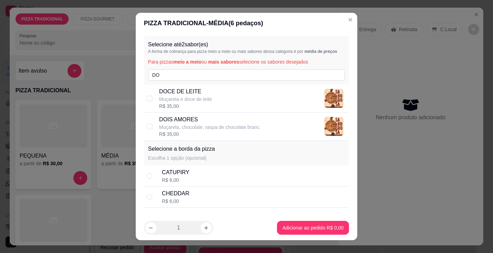
click at [171, 124] on p "Muçarela, chocolate, raspa de chocolate branc" at bounding box center [209, 127] width 100 height 7
checkbox input "true"
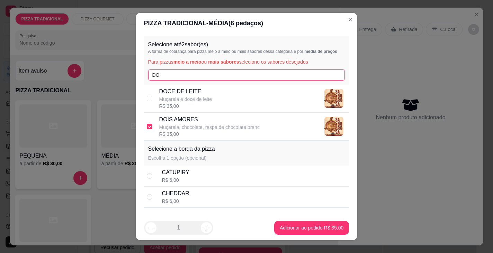
click at [174, 79] on input "DO" at bounding box center [246, 75] width 197 height 11
type input "D"
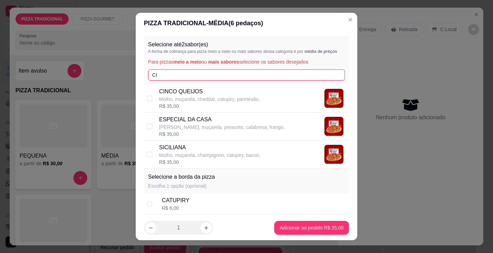
type input "CI"
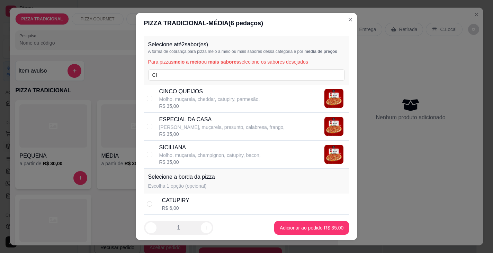
click at [183, 101] on p "Molho, muçarela, cheddar, catupiry, parmesão," at bounding box center [209, 99] width 101 height 7
checkbox input "true"
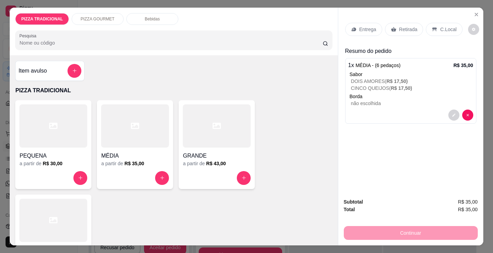
click at [367, 29] on p "Entrega" at bounding box center [367, 29] width 17 height 7
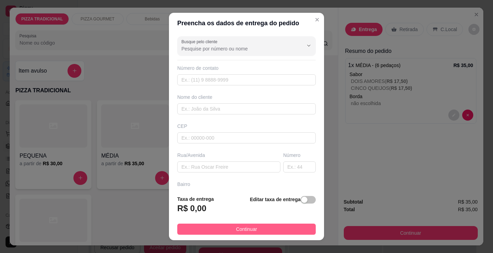
click at [236, 232] on span "Continuar" at bounding box center [246, 230] width 21 height 8
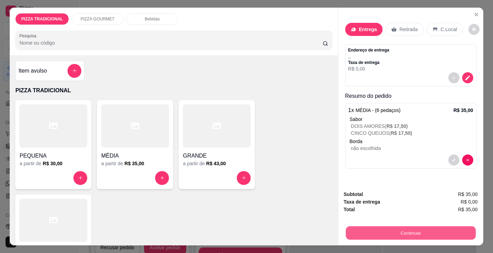
click at [375, 231] on button "Continuar" at bounding box center [411, 234] width 130 height 14
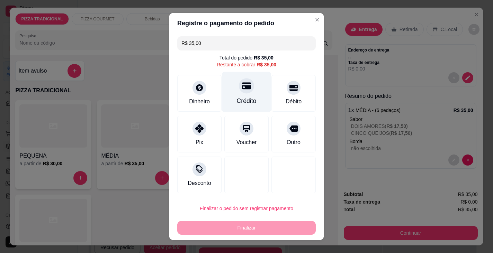
click at [244, 94] on div "Crédito" at bounding box center [246, 92] width 49 height 41
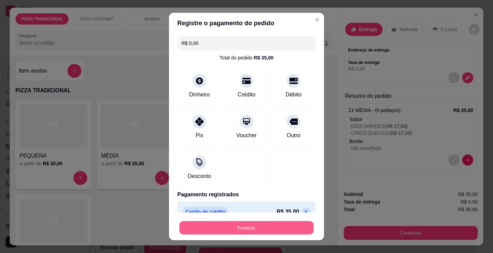
click at [221, 223] on button "Finalizar" at bounding box center [246, 229] width 134 height 14
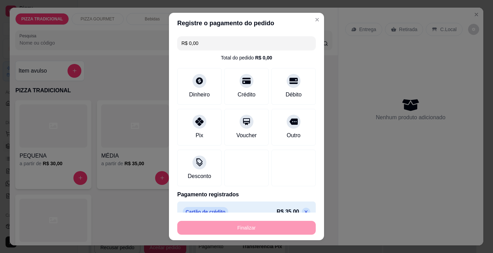
type input "-R$ 35,00"
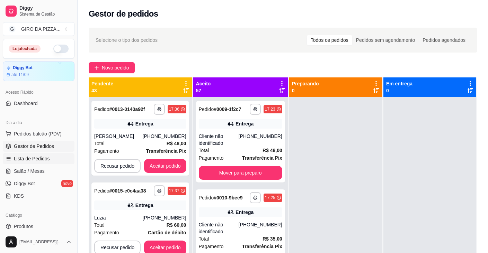
click at [37, 160] on span "Lista de Pedidos" at bounding box center [32, 158] width 36 height 7
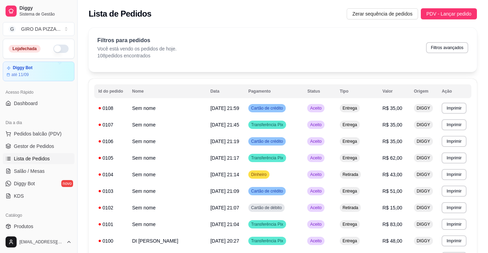
click at [35, 159] on span "Lista de Pedidos" at bounding box center [32, 158] width 36 height 7
click at [42, 146] on span "Gestor de Pedidos" at bounding box center [34, 146] width 40 height 7
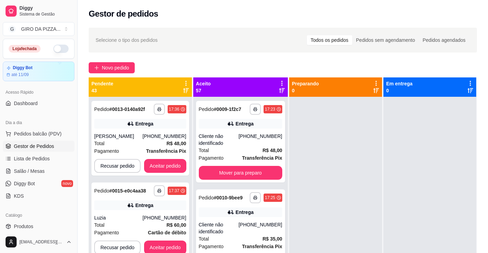
click at [283, 83] on icon at bounding box center [282, 83] width 6 height 6
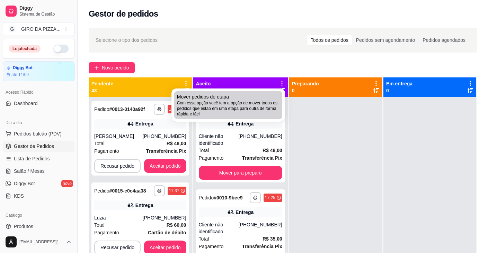
click at [268, 96] on div "Mover pedidos de etapa Com essa opção você tem a opção de mover todos os pedido…" at bounding box center [228, 106] width 103 height 24
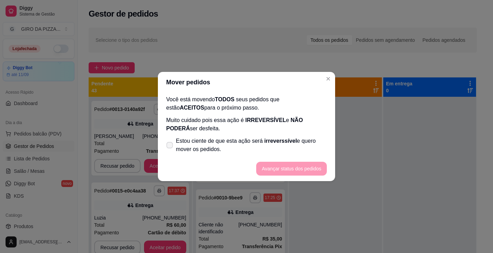
click at [179, 148] on span "Estou ciente de que esta ação será irreverssível e quero mover os pedidos." at bounding box center [251, 145] width 151 height 17
click at [170, 148] on input "Estou ciente de que esta ação será irreverssível e quero mover os pedidos." at bounding box center [168, 149] width 5 height 5
checkbox input "true"
click at [289, 168] on button "Avançar status dos pedidos" at bounding box center [291, 169] width 69 height 14
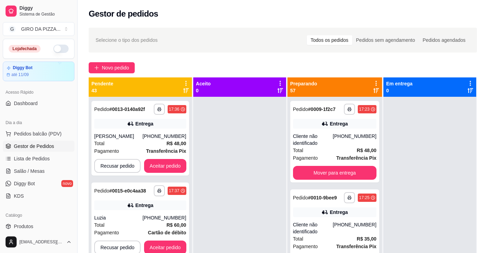
click at [189, 81] on icon at bounding box center [186, 83] width 6 height 6
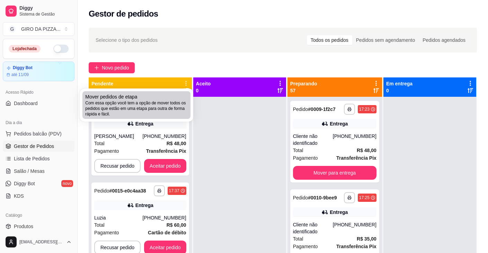
click at [180, 95] on div "Mover pedidos de etapa Com essa opção você tem a opção de mover todos os pedido…" at bounding box center [136, 106] width 103 height 24
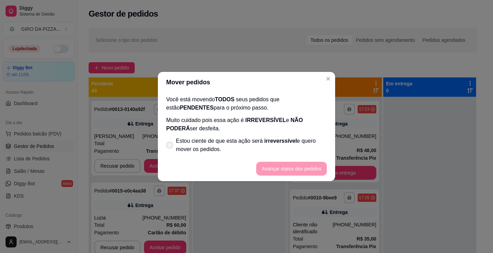
click at [175, 145] on label "Estou ciente de que esta ação será irreverssível e quero mover os pedidos." at bounding box center [246, 145] width 166 height 22
click at [170, 147] on input "Estou ciente de que esta ação será irreverssível e quero mover os pedidos." at bounding box center [168, 149] width 5 height 5
checkbox input "true"
click at [276, 163] on button "Avançar status dos pedidos" at bounding box center [291, 169] width 69 height 14
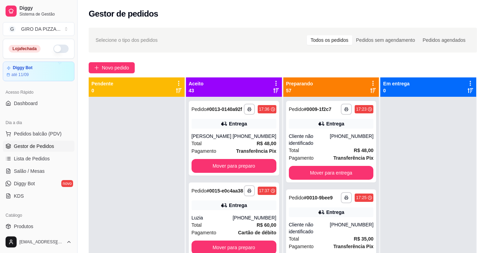
click at [373, 81] on icon at bounding box center [373, 83] width 1 height 5
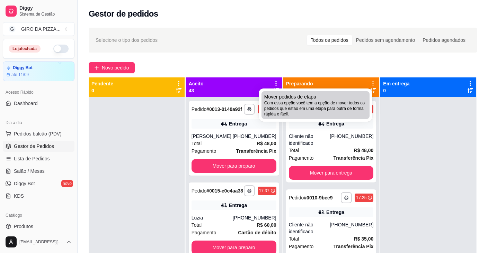
click at [335, 99] on div "Mover pedidos de etapa Com essa opção você tem a opção de mover todos os pedido…" at bounding box center [315, 106] width 103 height 24
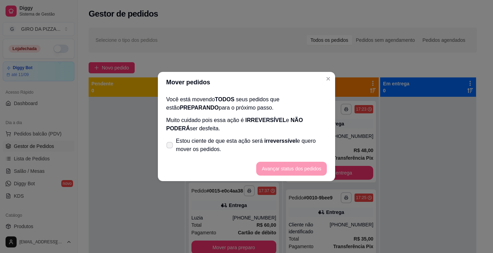
click at [171, 146] on icon at bounding box center [169, 145] width 5 height 4
click at [170, 147] on input "Estou ciente de que esta ação será irreverssível e quero mover os pedidos." at bounding box center [168, 149] width 5 height 5
checkbox input "true"
click at [277, 166] on button "Avançar status dos pedidos" at bounding box center [291, 169] width 69 height 14
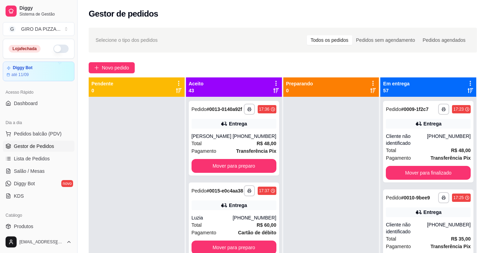
click at [273, 82] on icon at bounding box center [276, 83] width 6 height 6
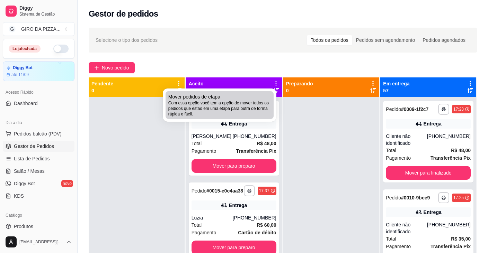
click at [255, 103] on span "Com essa opção você tem a opção de mover todos os pedidos que estão em uma etap…" at bounding box center [219, 108] width 103 height 17
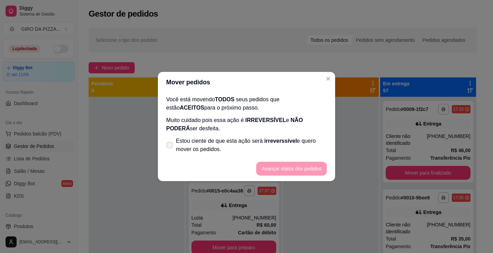
click at [199, 141] on span "Estou ciente de que esta ação será irreverssível e quero mover os pedidos." at bounding box center [251, 145] width 151 height 17
click at [170, 147] on input "Estou ciente de que esta ação será irreverssível e quero mover os pedidos." at bounding box center [168, 149] width 5 height 5
checkbox input "true"
click at [272, 167] on button "Avançar status dos pedidos" at bounding box center [291, 169] width 69 height 14
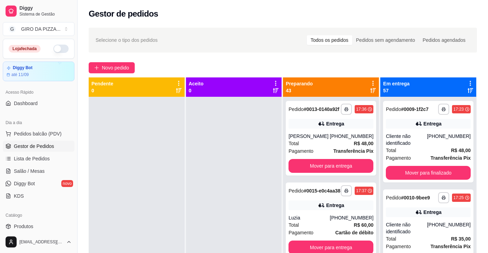
click at [467, 82] on icon at bounding box center [470, 83] width 6 height 6
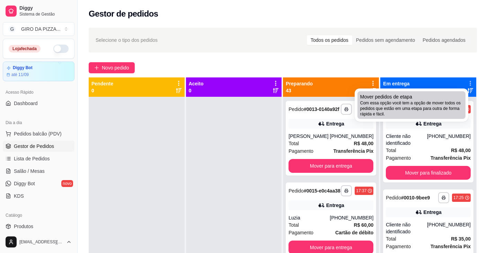
click at [446, 94] on div "Mover pedidos de etapa Com essa opção você tem a opção de mover todos os pedido…" at bounding box center [411, 106] width 103 height 24
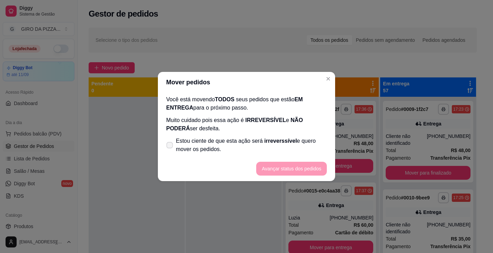
click at [207, 143] on span "Estou ciente de que esta ação será irreverssível e quero mover os pedidos." at bounding box center [251, 145] width 151 height 17
click at [170, 147] on input "Estou ciente de que esta ação será irreverssível e quero mover os pedidos." at bounding box center [168, 149] width 5 height 5
checkbox input "true"
click at [269, 168] on button "Avançar status dos pedidos" at bounding box center [291, 169] width 69 height 14
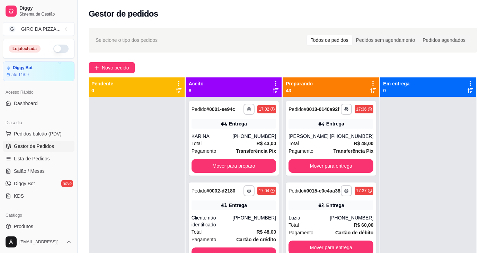
click at [367, 80] on div "Preparando 43" at bounding box center [331, 87] width 96 height 19
click at [370, 82] on icon at bounding box center [373, 83] width 6 height 6
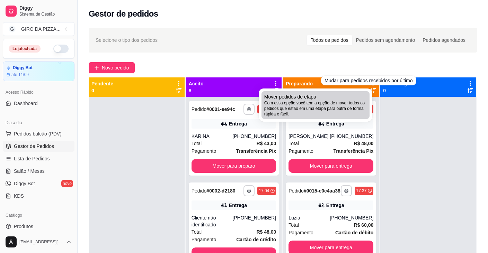
click at [337, 97] on div "Mover pedidos de etapa Com essa opção você tem a opção de mover todos os pedido…" at bounding box center [315, 106] width 103 height 24
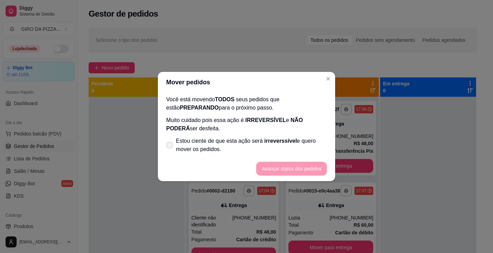
click at [189, 152] on span "Estou ciente de que esta ação será irreverssível e quero mover os pedidos." at bounding box center [251, 145] width 151 height 17
click at [170, 151] on input "Estou ciente de que esta ação será irreverssível e quero mover os pedidos." at bounding box center [168, 149] width 5 height 5
checkbox input "true"
click at [282, 172] on button "Avançar status dos pedidos" at bounding box center [291, 169] width 69 height 14
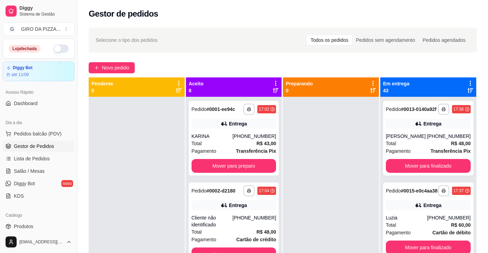
click at [467, 81] on icon at bounding box center [470, 83] width 6 height 6
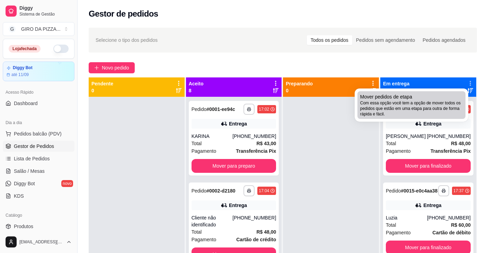
click at [427, 98] on div "Mover pedidos de etapa Com essa opção você tem a opção de mover todos os pedido…" at bounding box center [411, 106] width 103 height 24
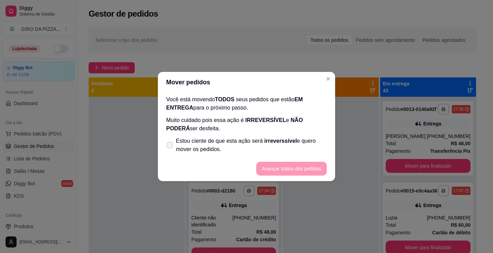
click at [197, 144] on span "Estou ciente de que esta ação será irreverssível e quero mover os pedidos." at bounding box center [251, 145] width 151 height 17
click at [170, 147] on input "Estou ciente de que esta ação será irreverssível e quero mover os pedidos." at bounding box center [168, 149] width 5 height 5
checkbox input "true"
click at [275, 167] on button "Avançar status dos pedidos" at bounding box center [291, 169] width 69 height 14
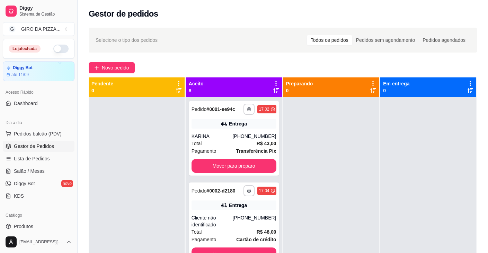
click at [275, 83] on icon at bounding box center [275, 83] width 1 height 5
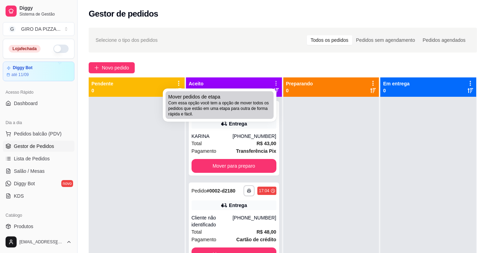
click at [259, 95] on div "Mover pedidos de etapa Com essa opção você tem a opção de mover todos os pedido…" at bounding box center [219, 106] width 103 height 24
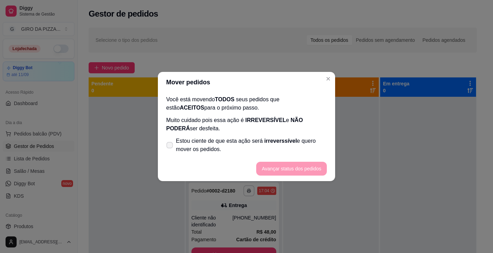
click at [173, 143] on label "Estou ciente de que esta ação será irreverssível e quero mover os pedidos." at bounding box center [246, 145] width 166 height 22
click at [170, 147] on input "Estou ciente de que esta ação será irreverssível e quero mover os pedidos." at bounding box center [168, 149] width 5 height 5
checkbox input "true"
click at [282, 168] on button "Avançar status dos pedidos" at bounding box center [291, 169] width 69 height 14
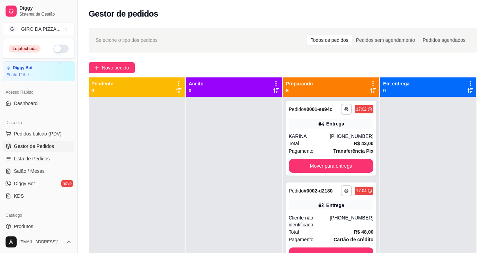
click at [371, 82] on icon at bounding box center [373, 83] width 6 height 6
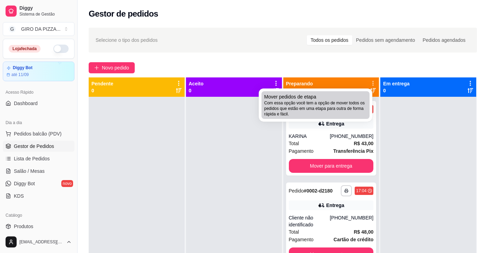
click at [348, 92] on li "Mover pedidos de etapa Com essa opção você tem a opção de mover todos os pedido…" at bounding box center [315, 105] width 108 height 28
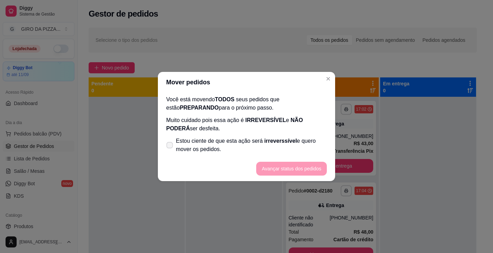
click at [193, 148] on span "Estou ciente de que esta ação será irreverssível e quero mover os pedidos." at bounding box center [251, 145] width 151 height 17
click at [170, 148] on input "Estou ciente de que esta ação será irreverssível e quero mover os pedidos." at bounding box center [168, 149] width 5 height 5
checkbox input "true"
click at [279, 168] on button "Avançar status dos pedidos" at bounding box center [291, 169] width 69 height 14
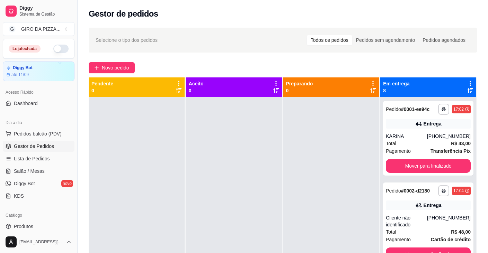
click at [467, 82] on icon at bounding box center [470, 83] width 6 height 6
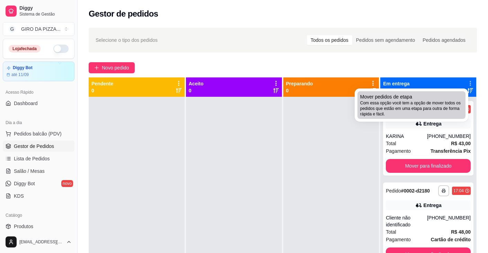
click at [386, 112] on span "Com essa opção você tem a opção de mover todos os pedidos que estão em uma etap…" at bounding box center [411, 108] width 103 height 17
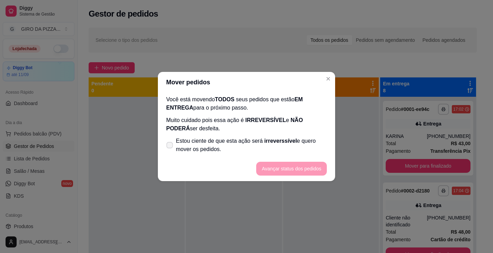
click at [201, 150] on span "Estou ciente de que esta ação será irreverssível e quero mover os pedidos." at bounding box center [251, 145] width 151 height 17
click at [170, 150] on input "Estou ciente de que esta ação será irreverssível e quero mover os pedidos." at bounding box center [168, 149] width 5 height 5
checkbox input "true"
click at [286, 172] on button "Avançar status dos pedidos" at bounding box center [291, 169] width 71 height 14
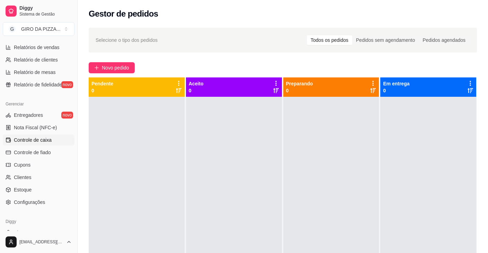
scroll to position [210, 0]
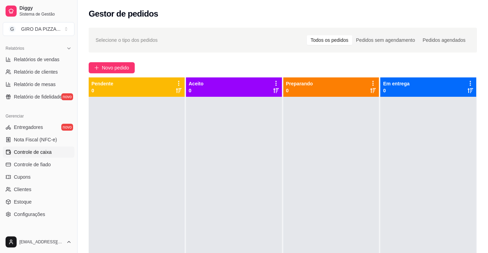
click at [47, 153] on span "Controle de caixa" at bounding box center [33, 152] width 38 height 7
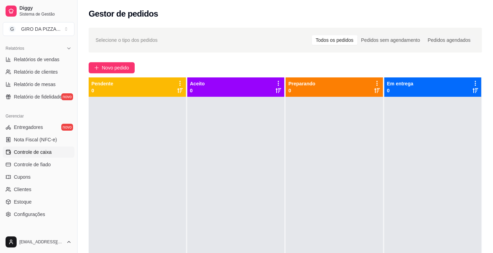
click at [47, 153] on span "Controle de caixa" at bounding box center [33, 152] width 38 height 7
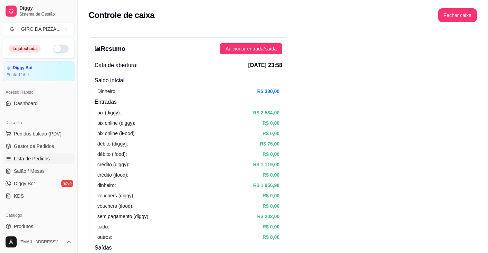
click at [30, 160] on span "Lista de Pedidos" at bounding box center [32, 158] width 36 height 7
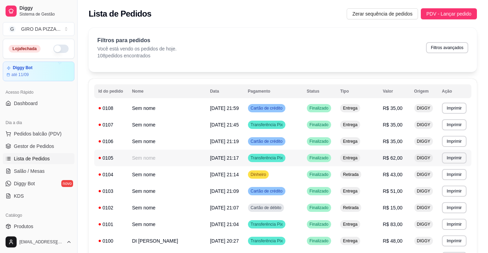
click at [3, 153] on link "Lista de Pedidos" at bounding box center [39, 158] width 72 height 11
click at [56, 130] on button "Pedidos balcão (PDV)" at bounding box center [39, 133] width 72 height 11
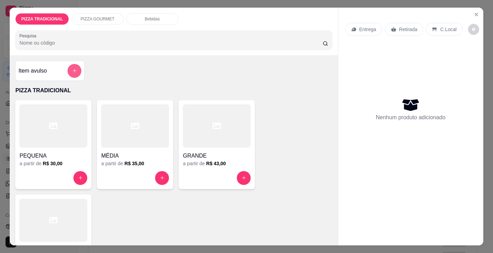
click at [73, 69] on icon "add-separate-item" at bounding box center [75, 71] width 4 height 4
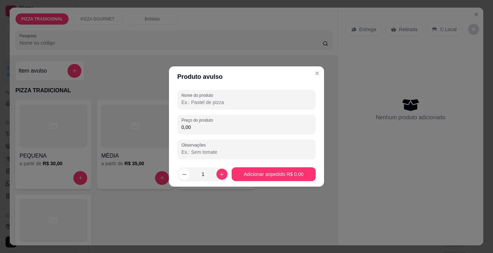
click at [231, 106] on input "Nome do produto" at bounding box center [246, 102] width 130 height 7
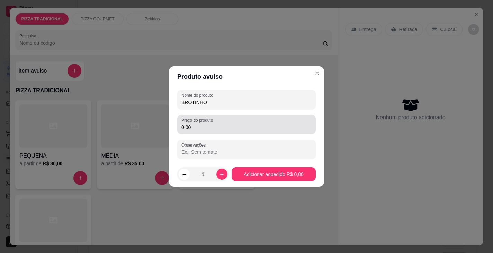
type input "BROTINHO"
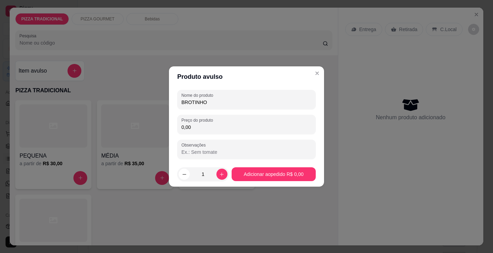
click at [274, 126] on input "0,00" at bounding box center [246, 127] width 130 height 7
type input "15,00"
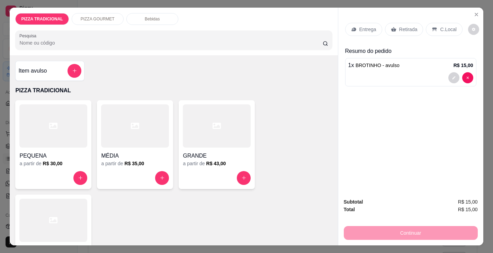
click at [392, 27] on icon at bounding box center [394, 30] width 6 height 6
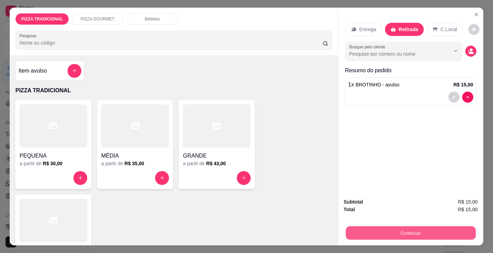
click at [364, 232] on button "Continuar" at bounding box center [411, 234] width 130 height 14
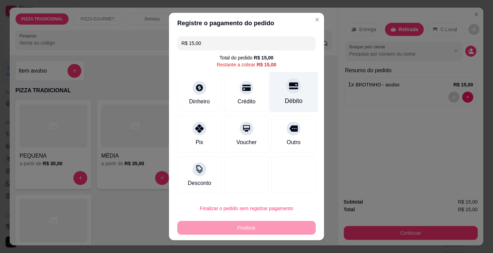
click at [289, 83] on icon at bounding box center [293, 86] width 9 height 7
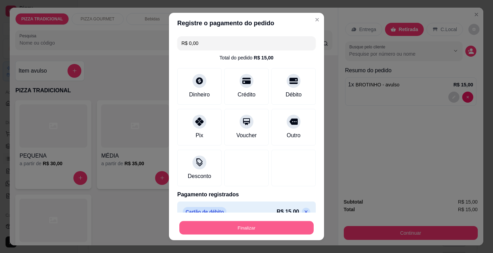
click at [264, 229] on button "Finalizar" at bounding box center [246, 229] width 134 height 14
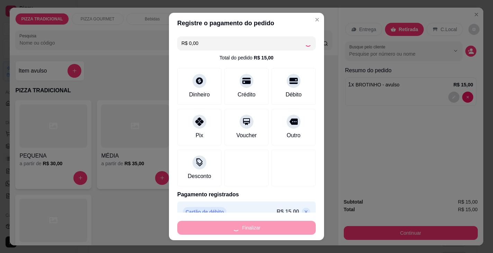
type input "-R$ 15,00"
